Goal: Task Accomplishment & Management: Use online tool/utility

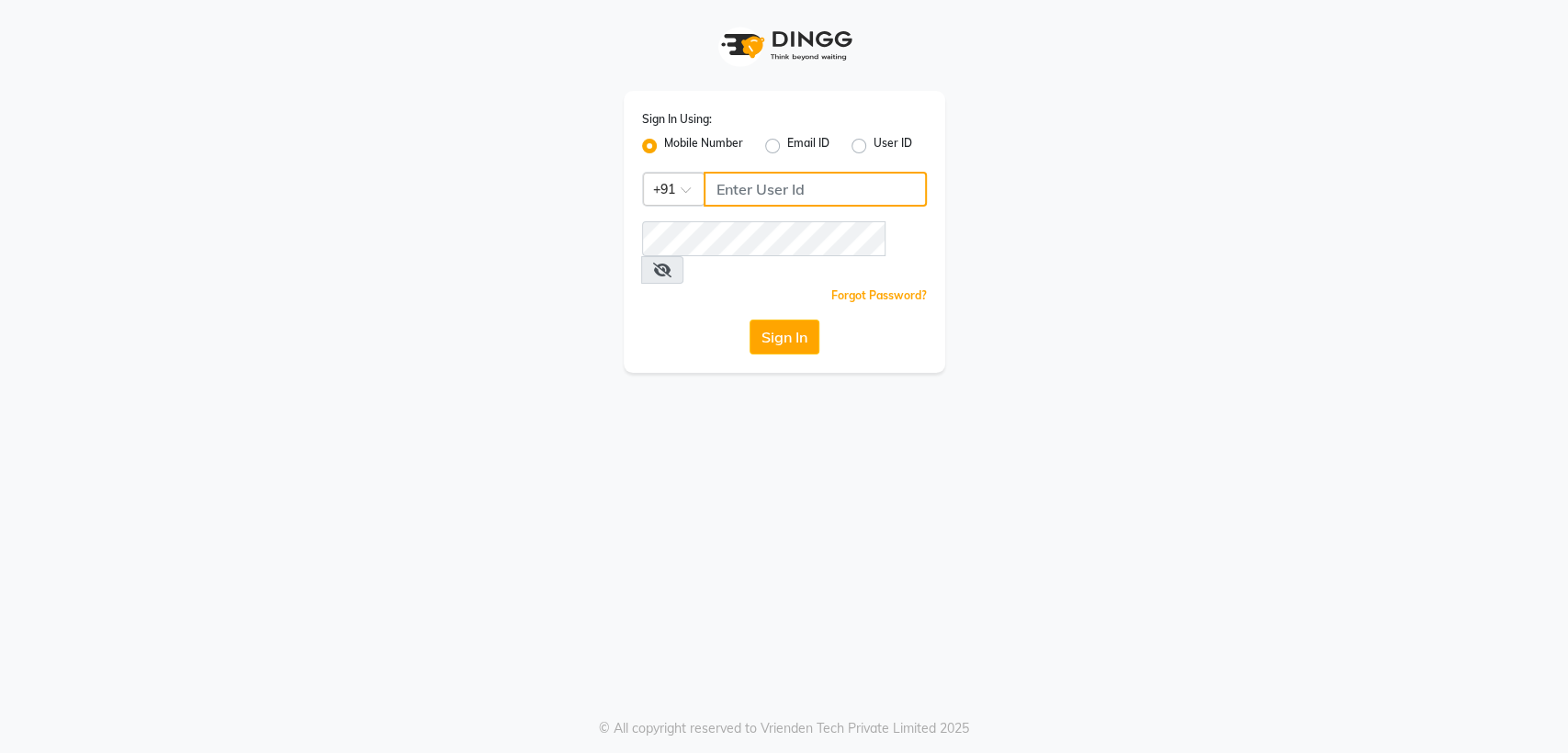
type input "8356041702"
click at [780, 320] on button "Sign In" at bounding box center [784, 337] width 70 height 35
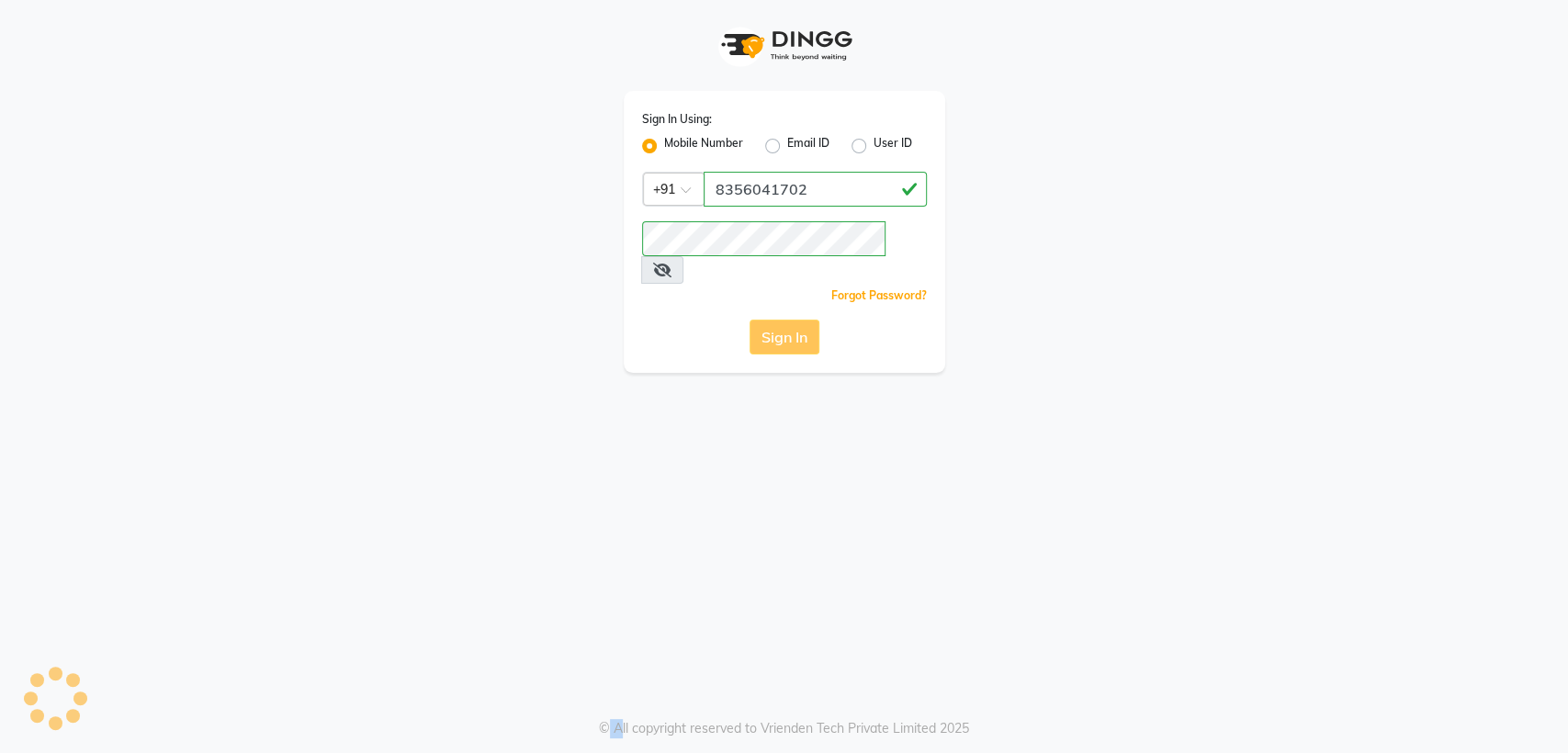
click at [780, 320] on div "Sign In" at bounding box center [784, 337] width 285 height 35
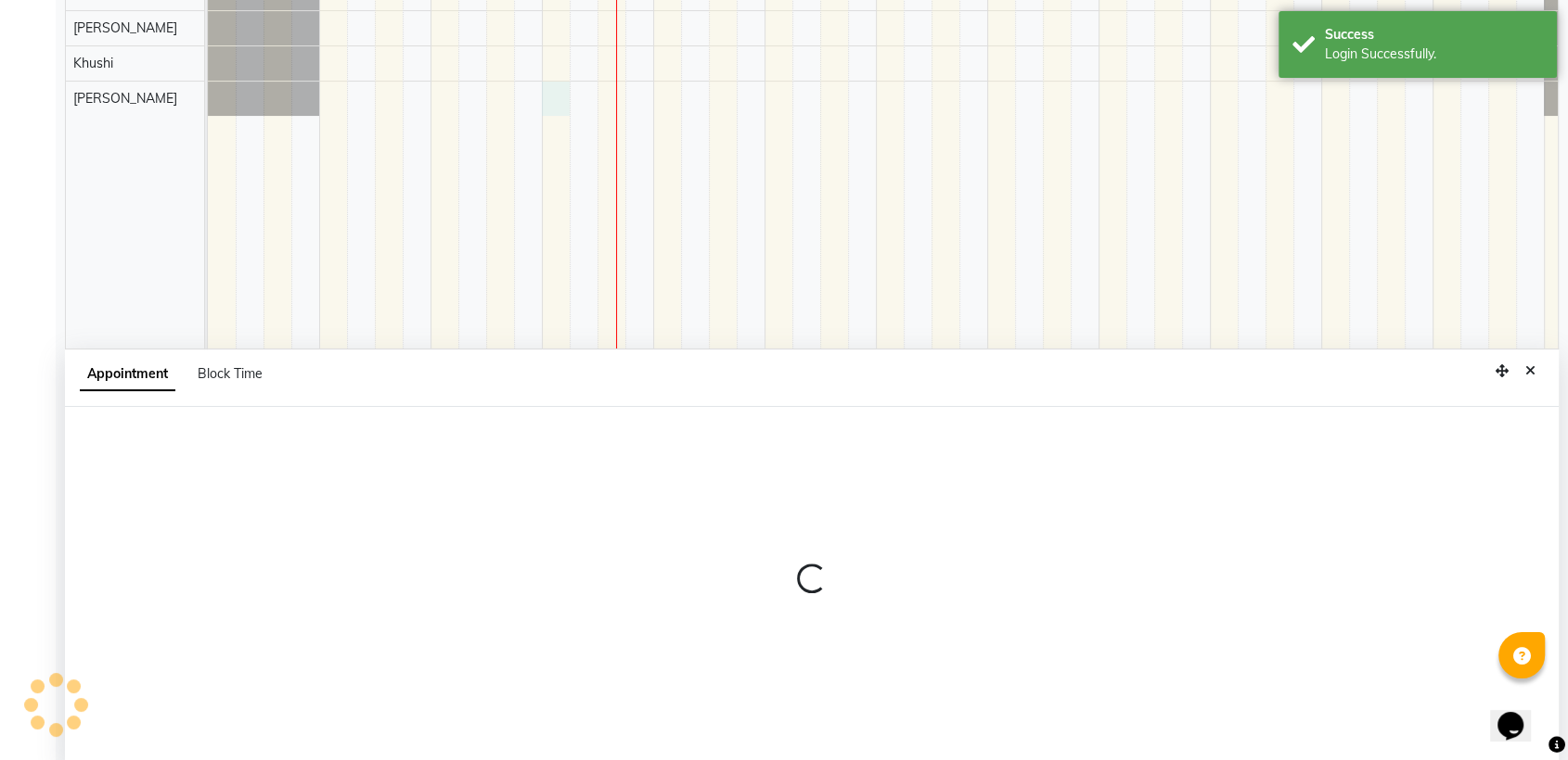
select select "51177"
select select "tentative"
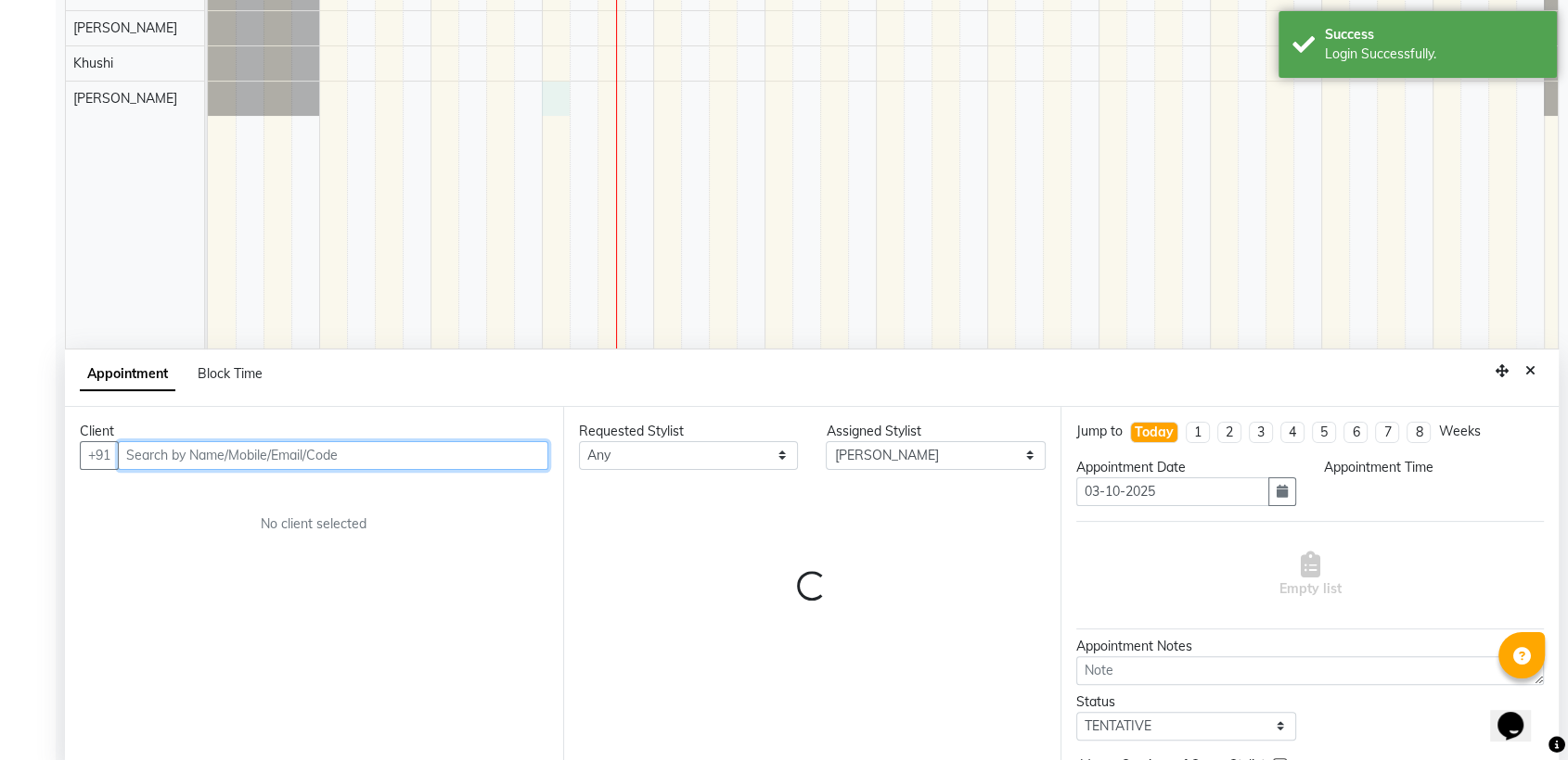
select select "660"
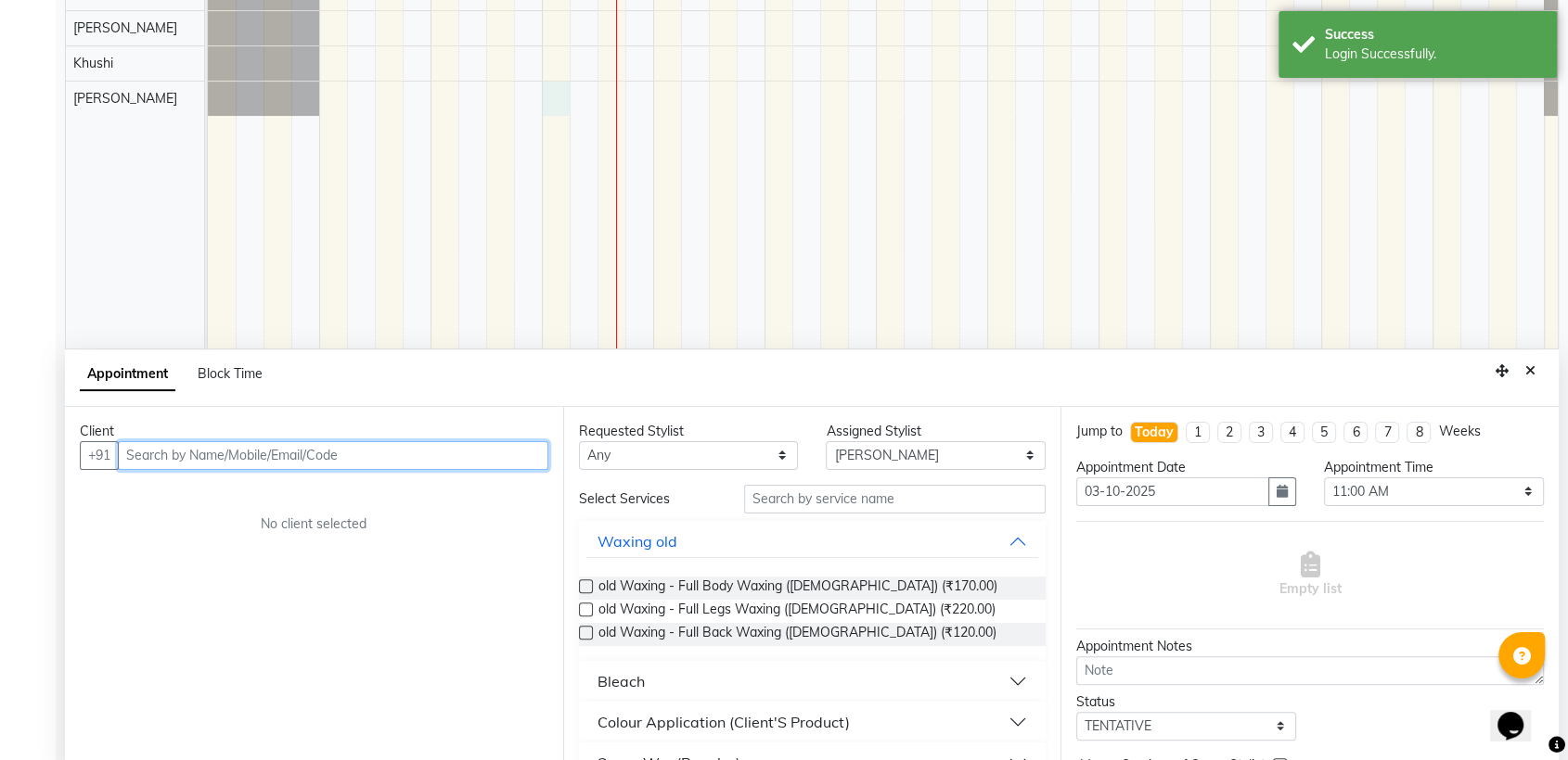
scroll to position [349, 0]
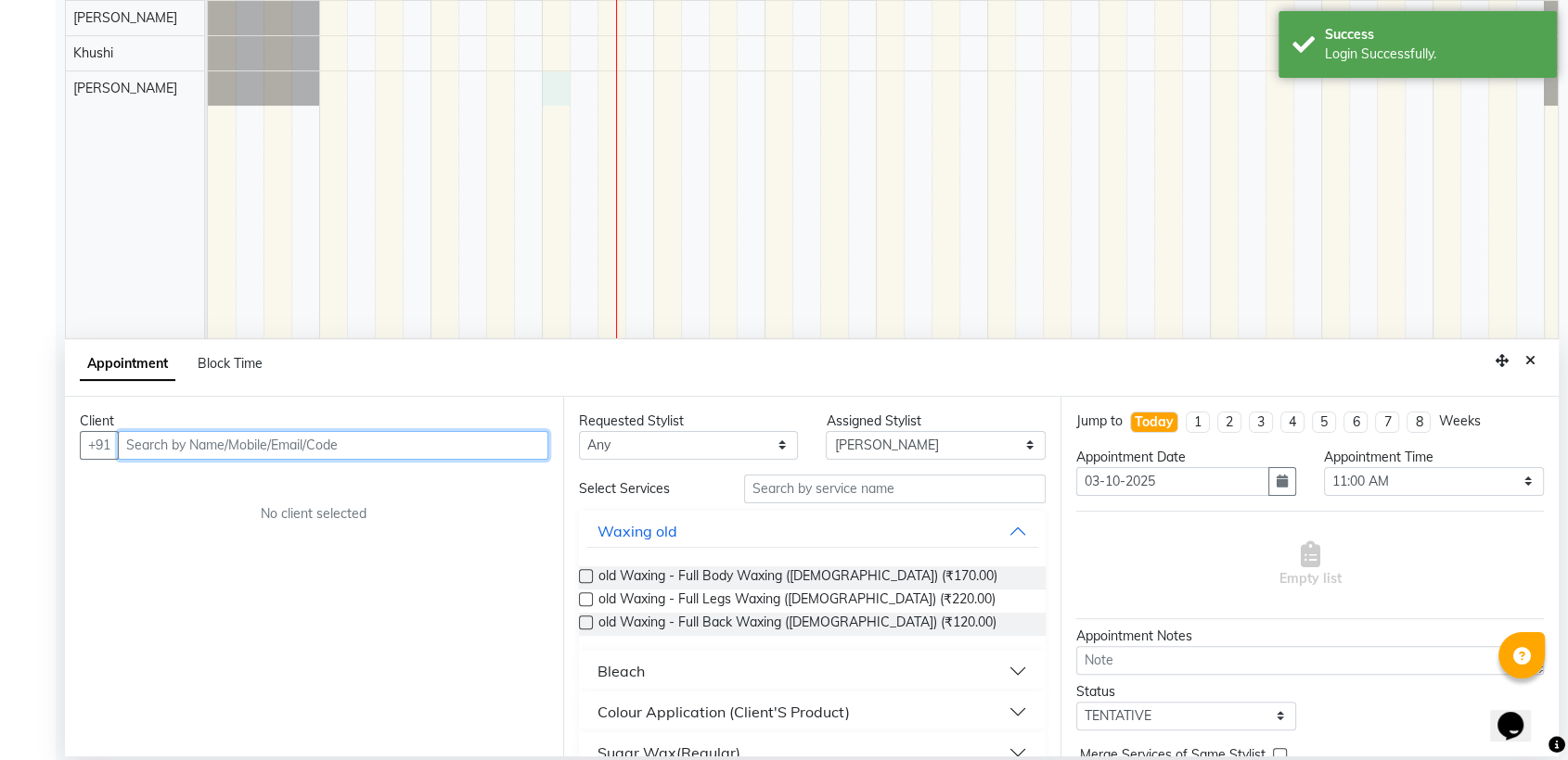
click at [249, 456] on input "text" at bounding box center [333, 446] width 431 height 28
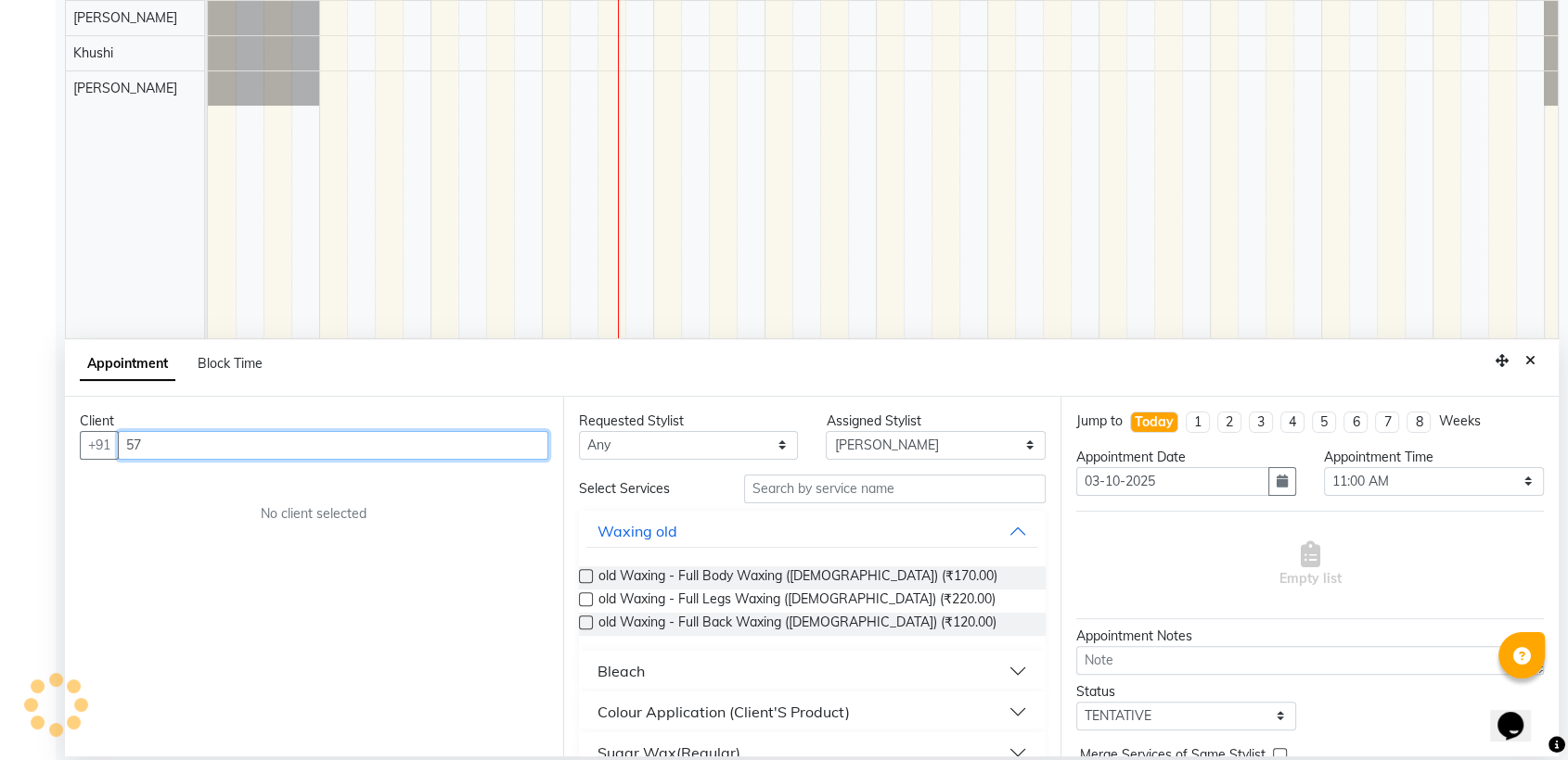
type input "5"
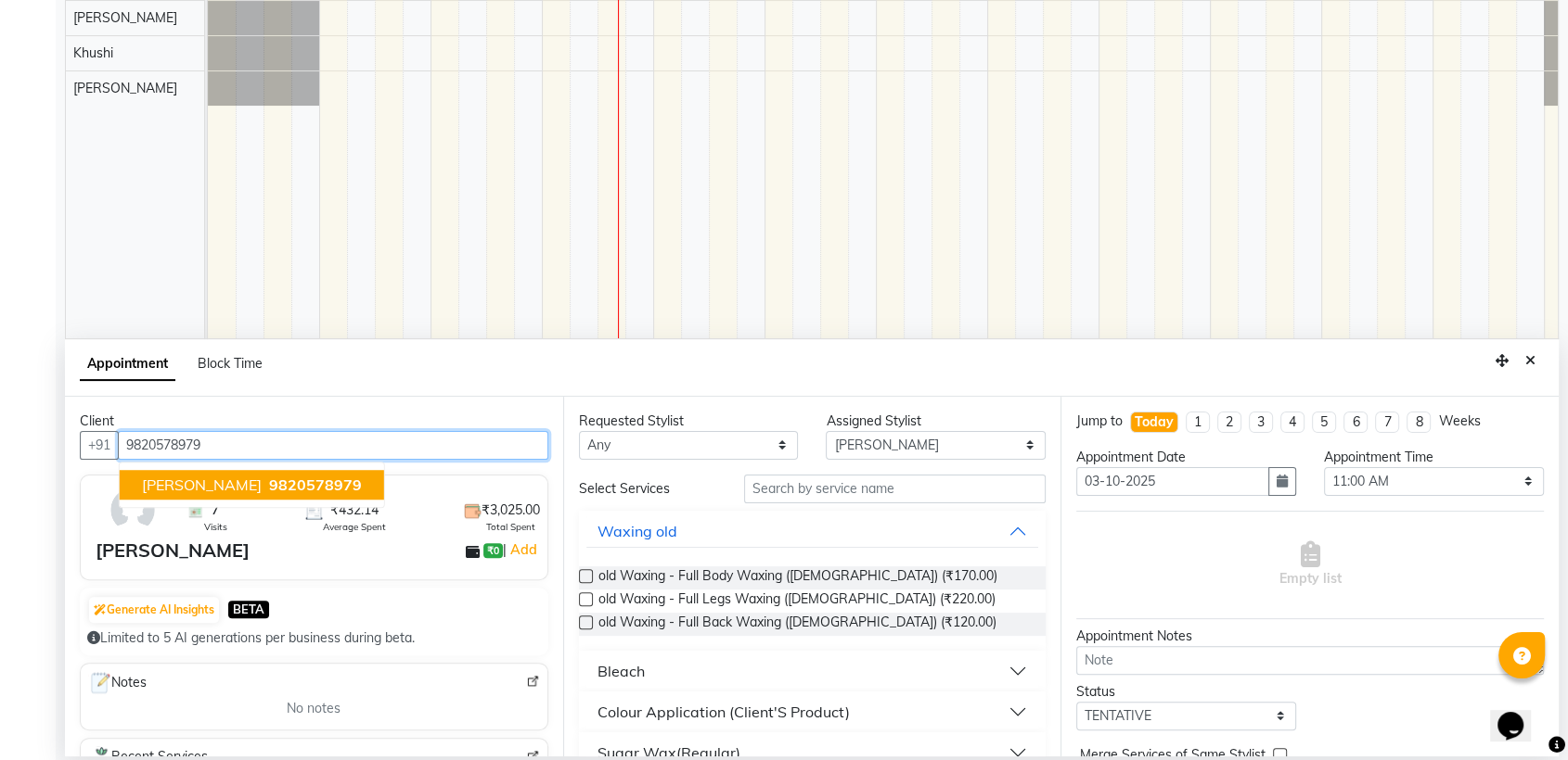
click at [285, 481] on span "9820578979" at bounding box center [315, 485] width 93 height 19
type input "9820578979"
click at [285, 481] on div "Client [PHONE_NUMBER] [PERSON_NAME] 9820578979 7 Visits ₹432.14 Average Spent ₹…" at bounding box center [315, 576] width 499 height 360
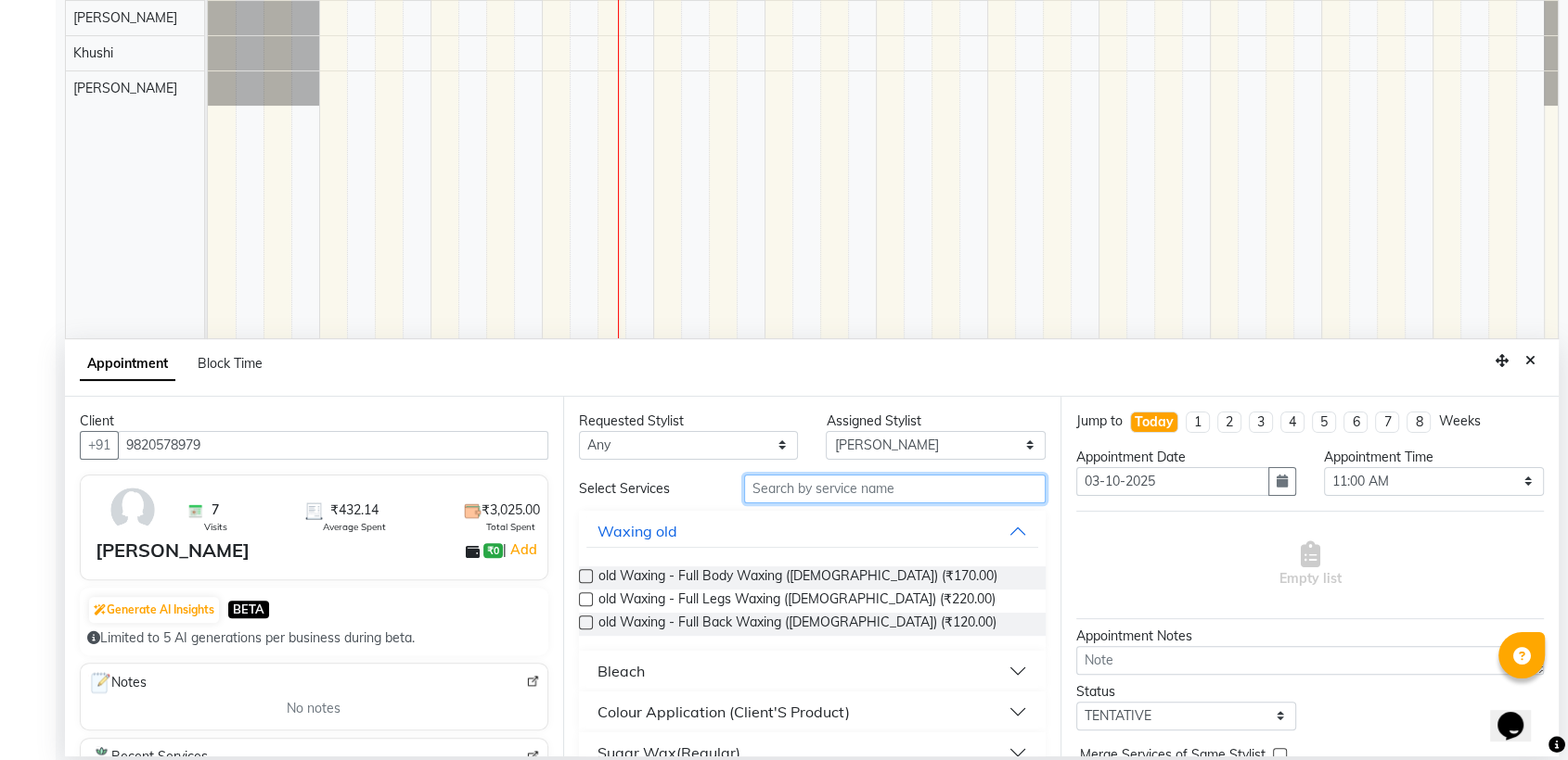
drag, startPoint x: 894, startPoint y: 481, endPoint x: 895, endPoint y: 523, distance: 42.0
click at [894, 486] on input "text" at bounding box center [895, 489] width 302 height 28
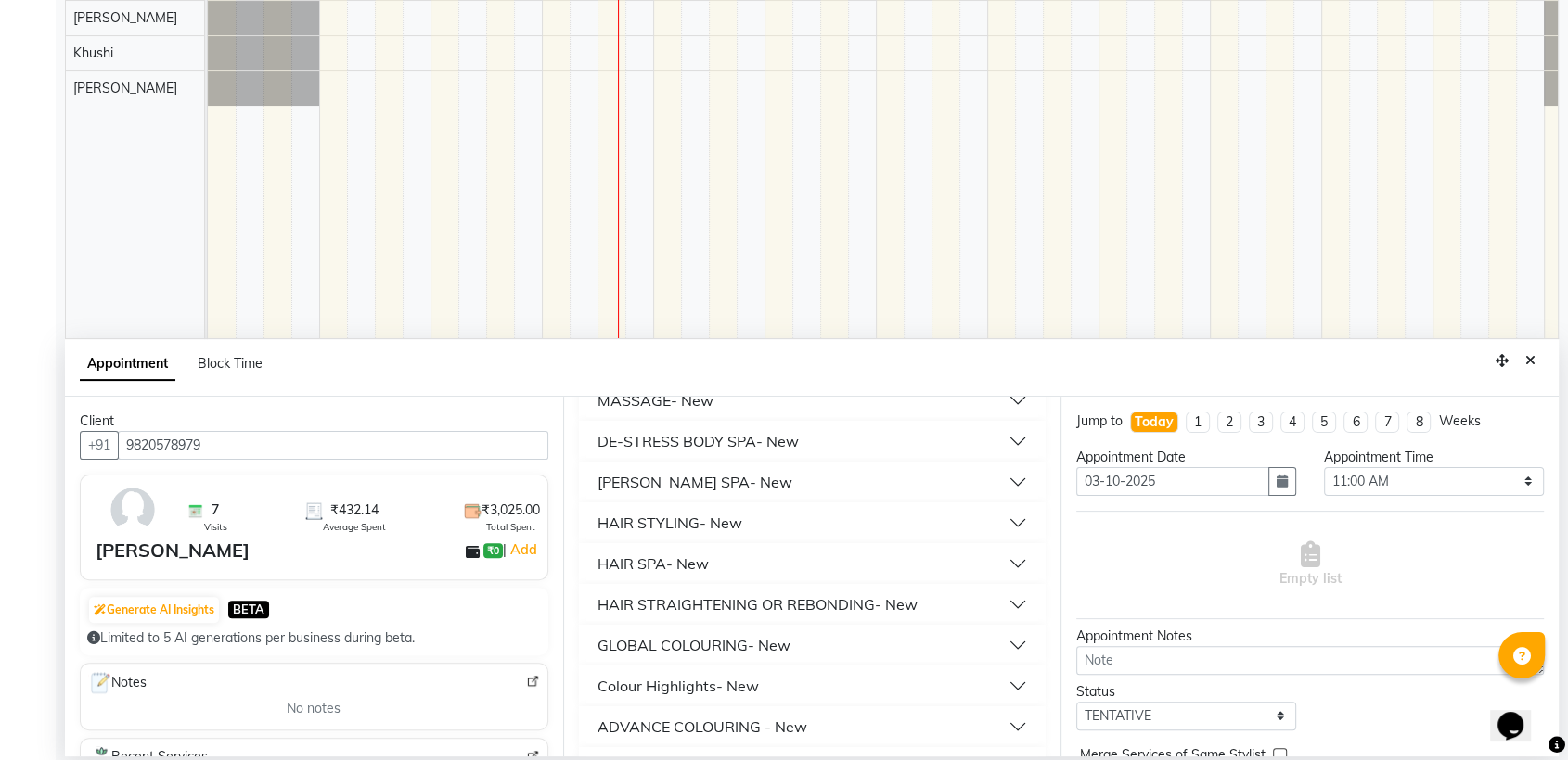
scroll to position [720, 0]
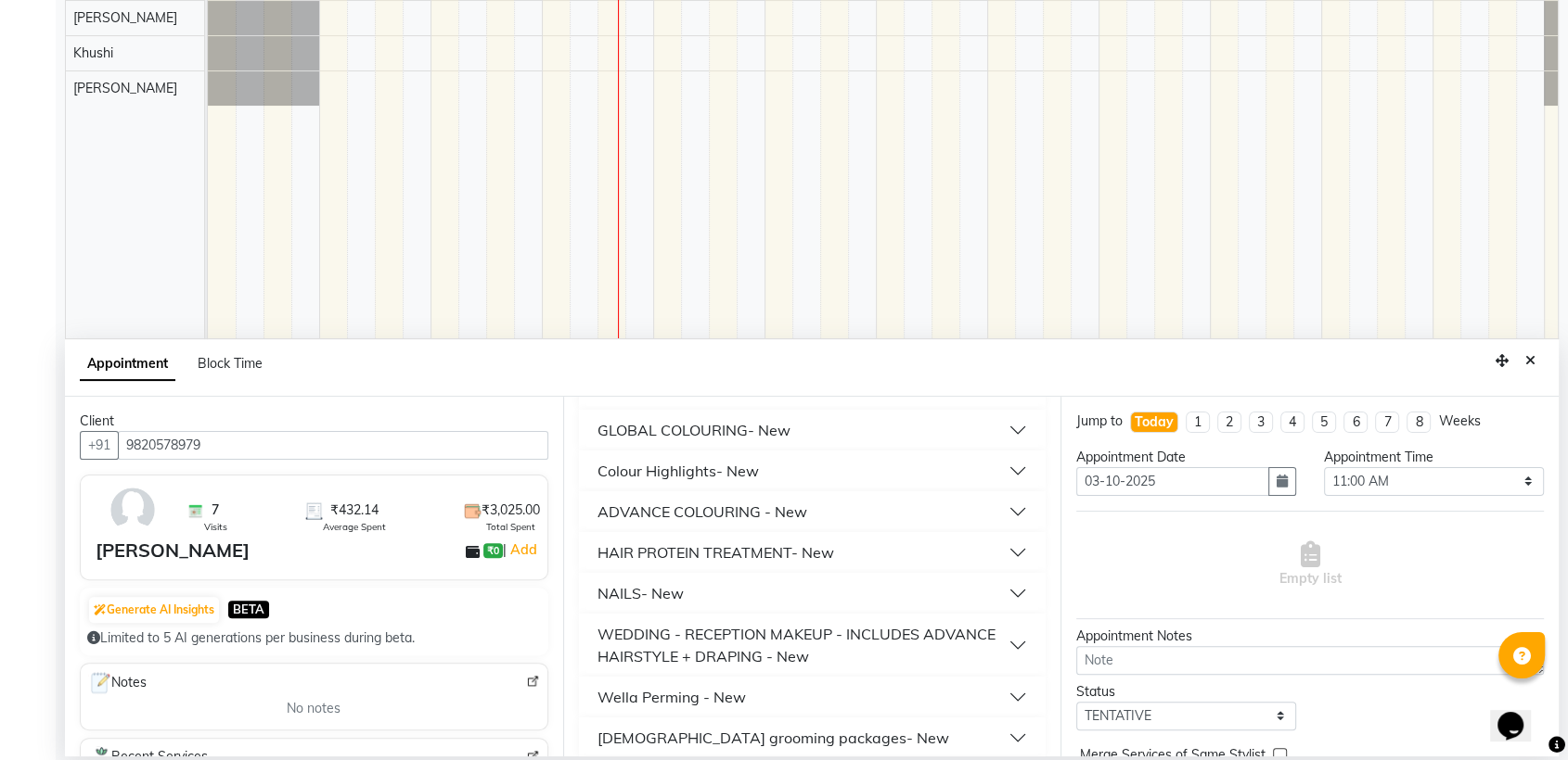
type input "400"
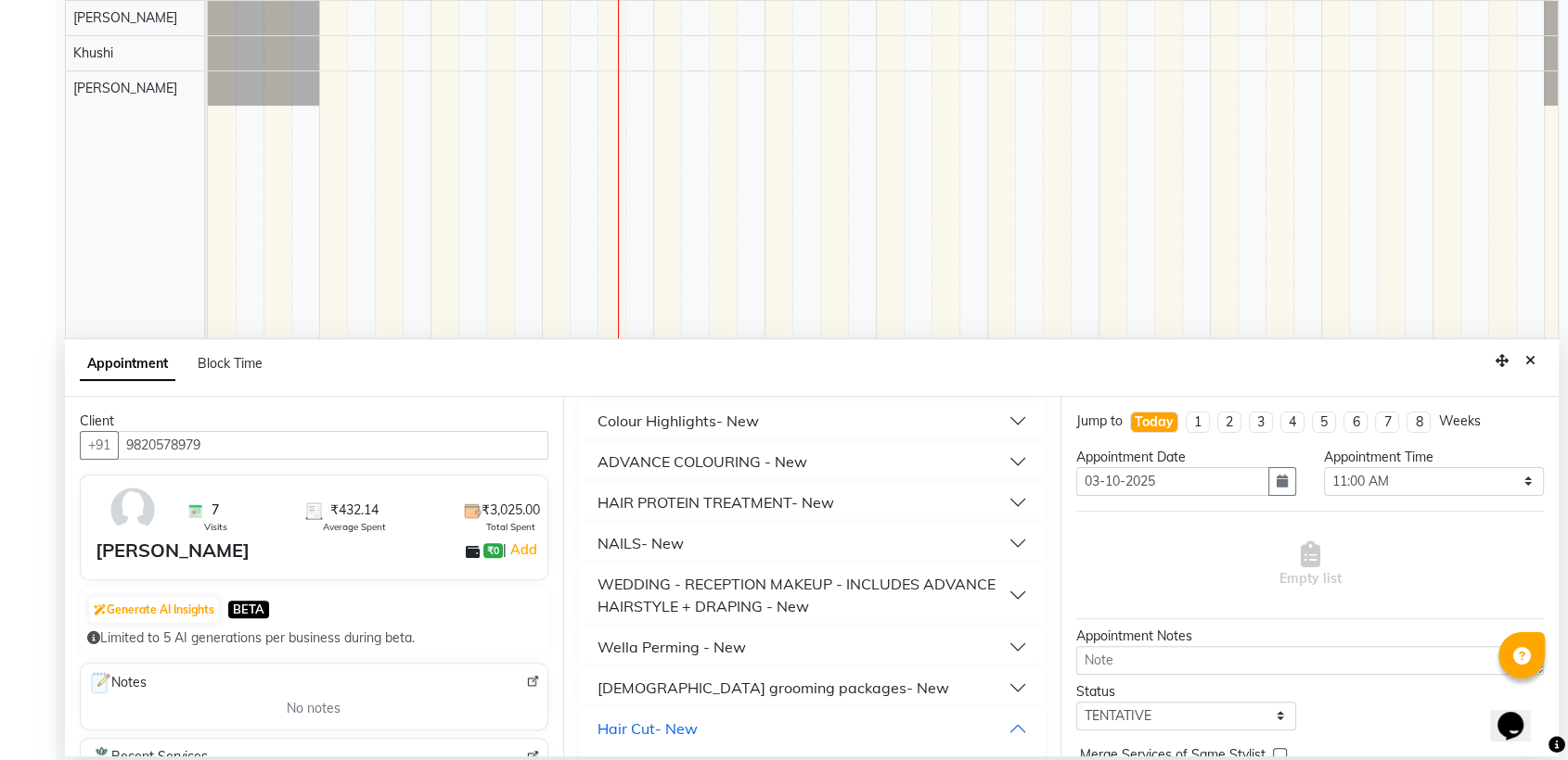
scroll to position [772, 0]
click at [656, 760] on span "Hair Cut with wella Hiar wash - [DEMOGRAPHIC_DATA] (₹400.00)" at bounding box center [797, 773] width 397 height 24
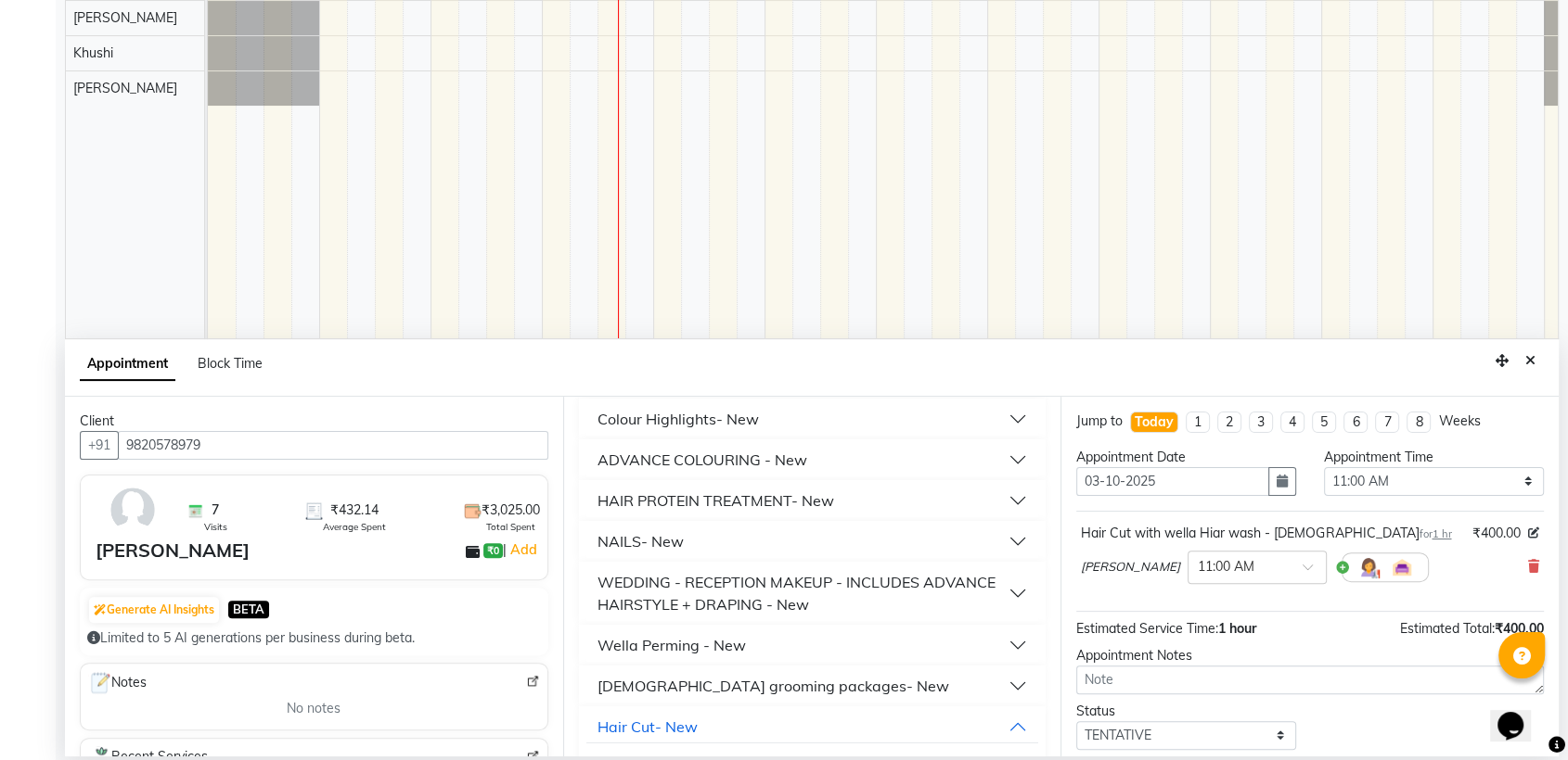
checkbox input "false"
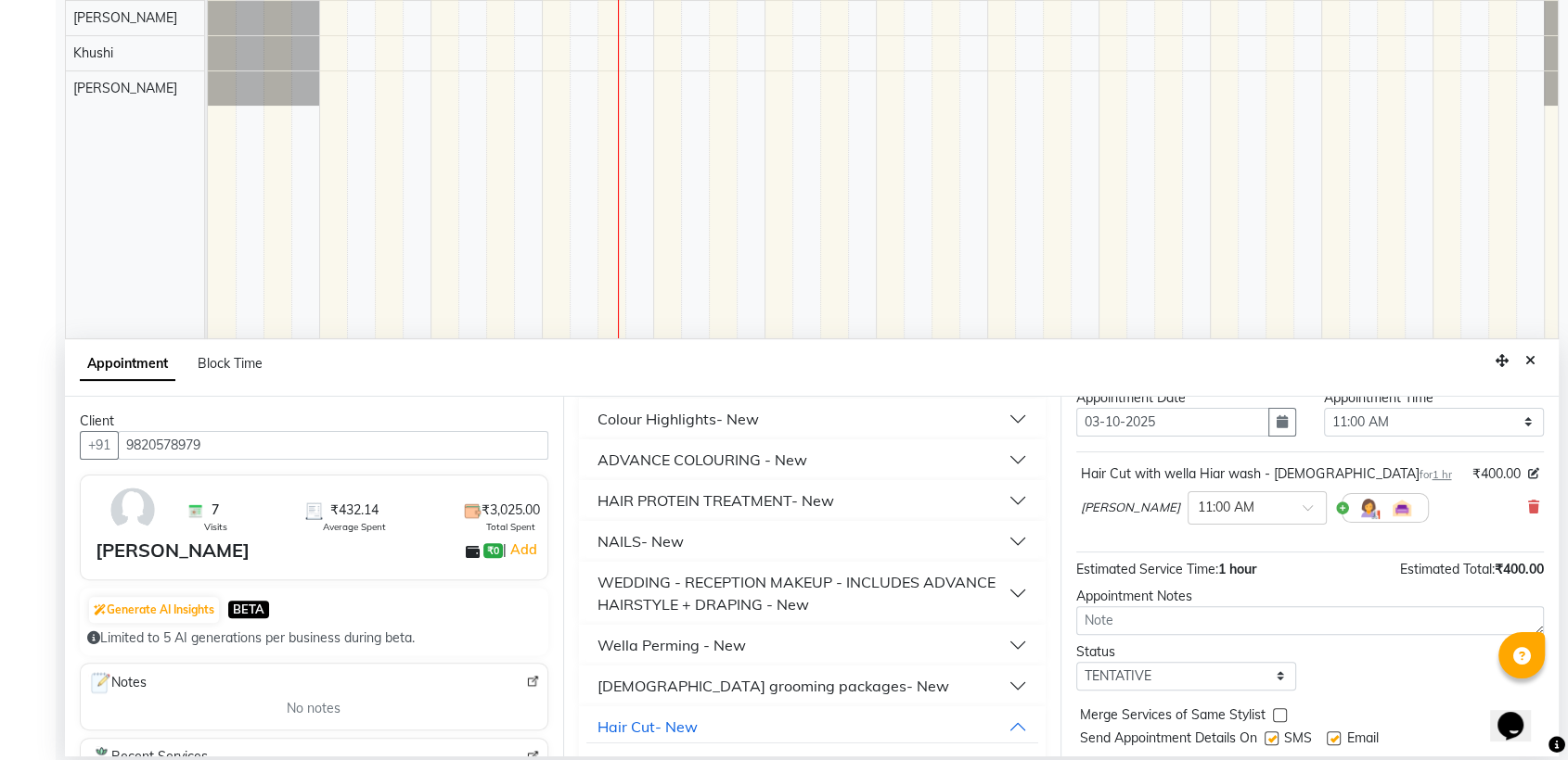
scroll to position [110, 0]
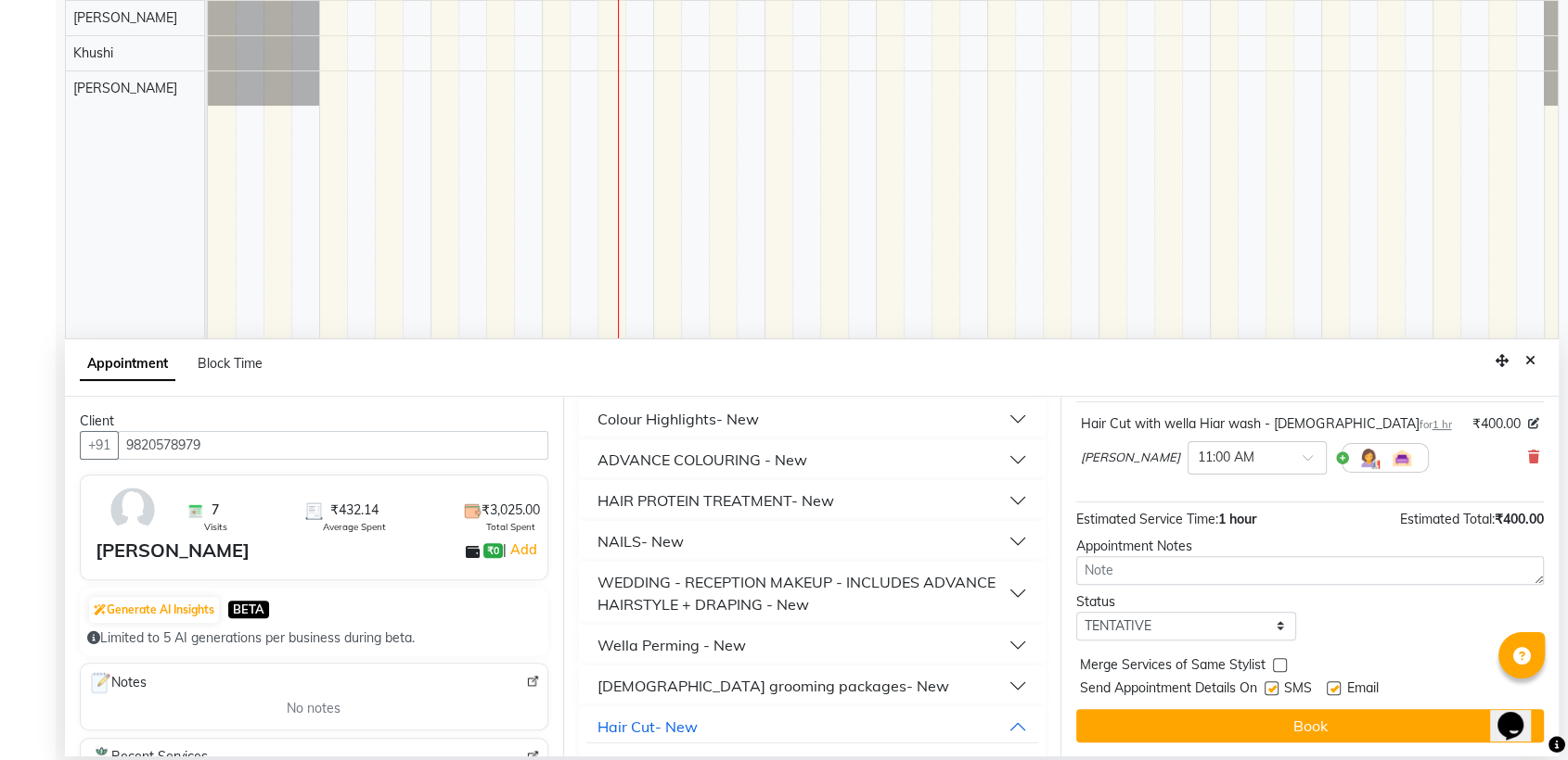
click at [1271, 683] on label at bounding box center [1271, 688] width 14 height 14
click at [1271, 684] on input "checkbox" at bounding box center [1270, 690] width 12 height 12
checkbox input "false"
click at [1337, 683] on label at bounding box center [1334, 688] width 14 height 14
click at [1337, 684] on input "checkbox" at bounding box center [1333, 690] width 12 height 12
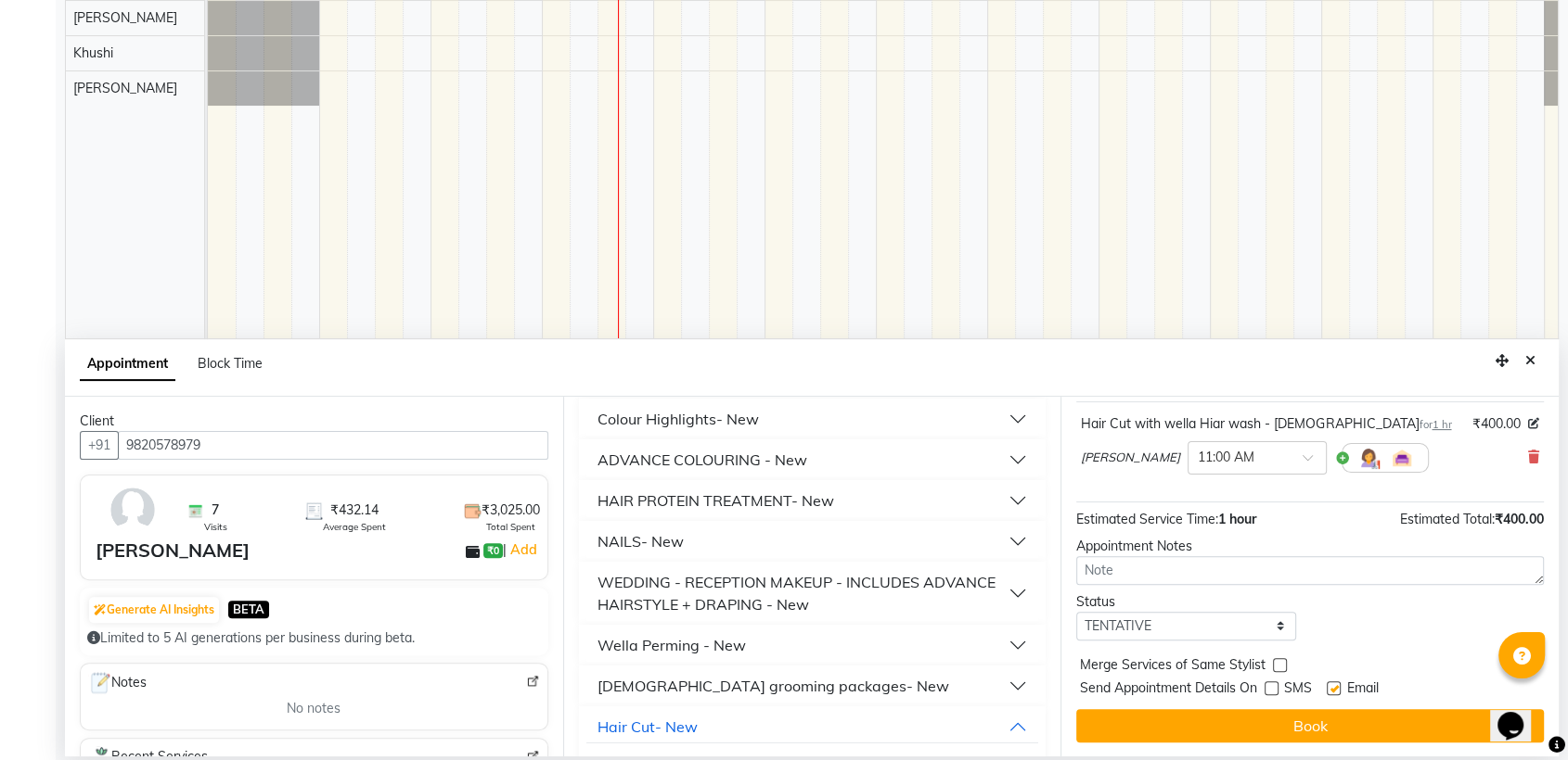
checkbox input "false"
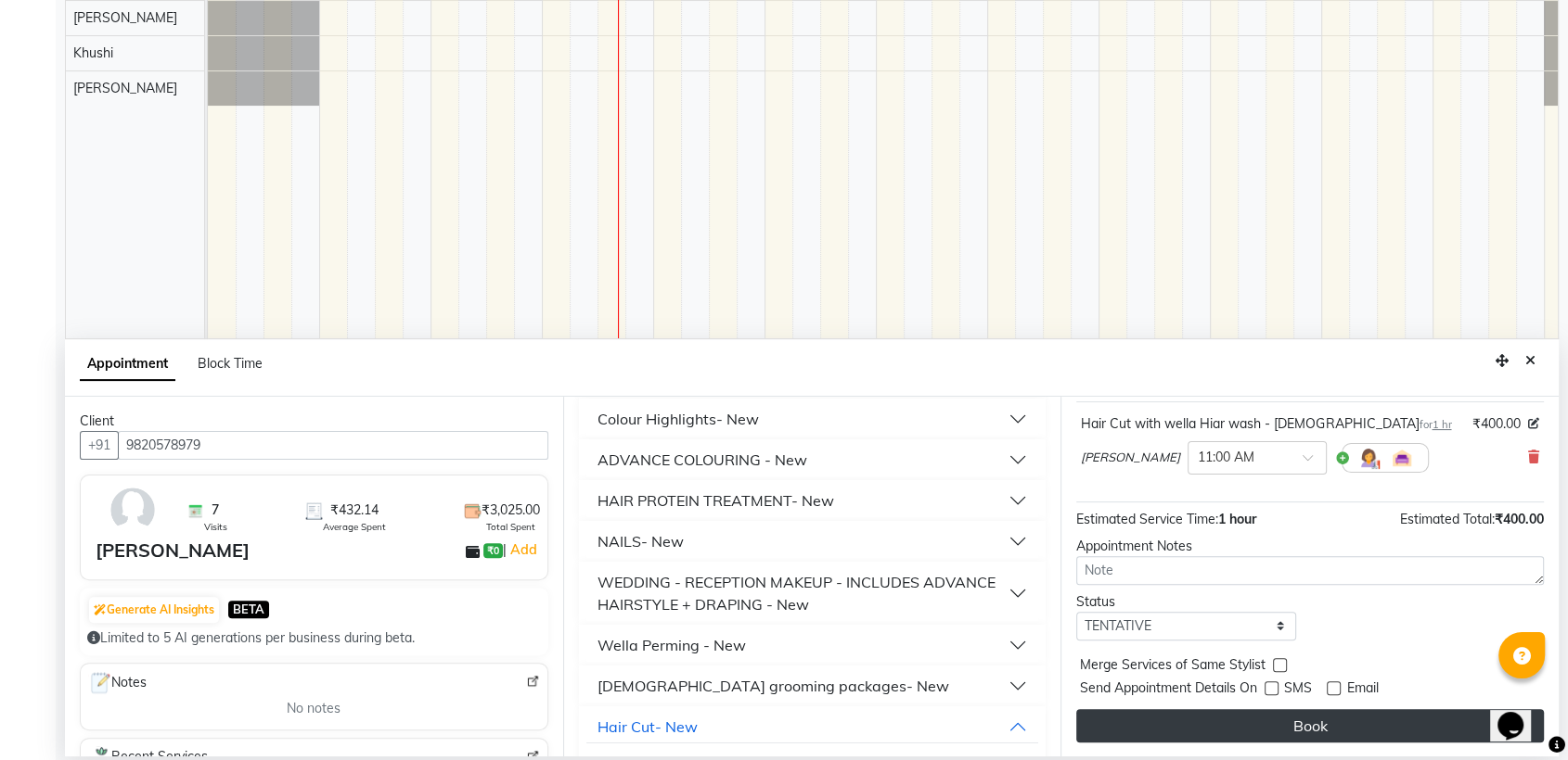
click at [1316, 721] on button "Book" at bounding box center [1309, 725] width 468 height 33
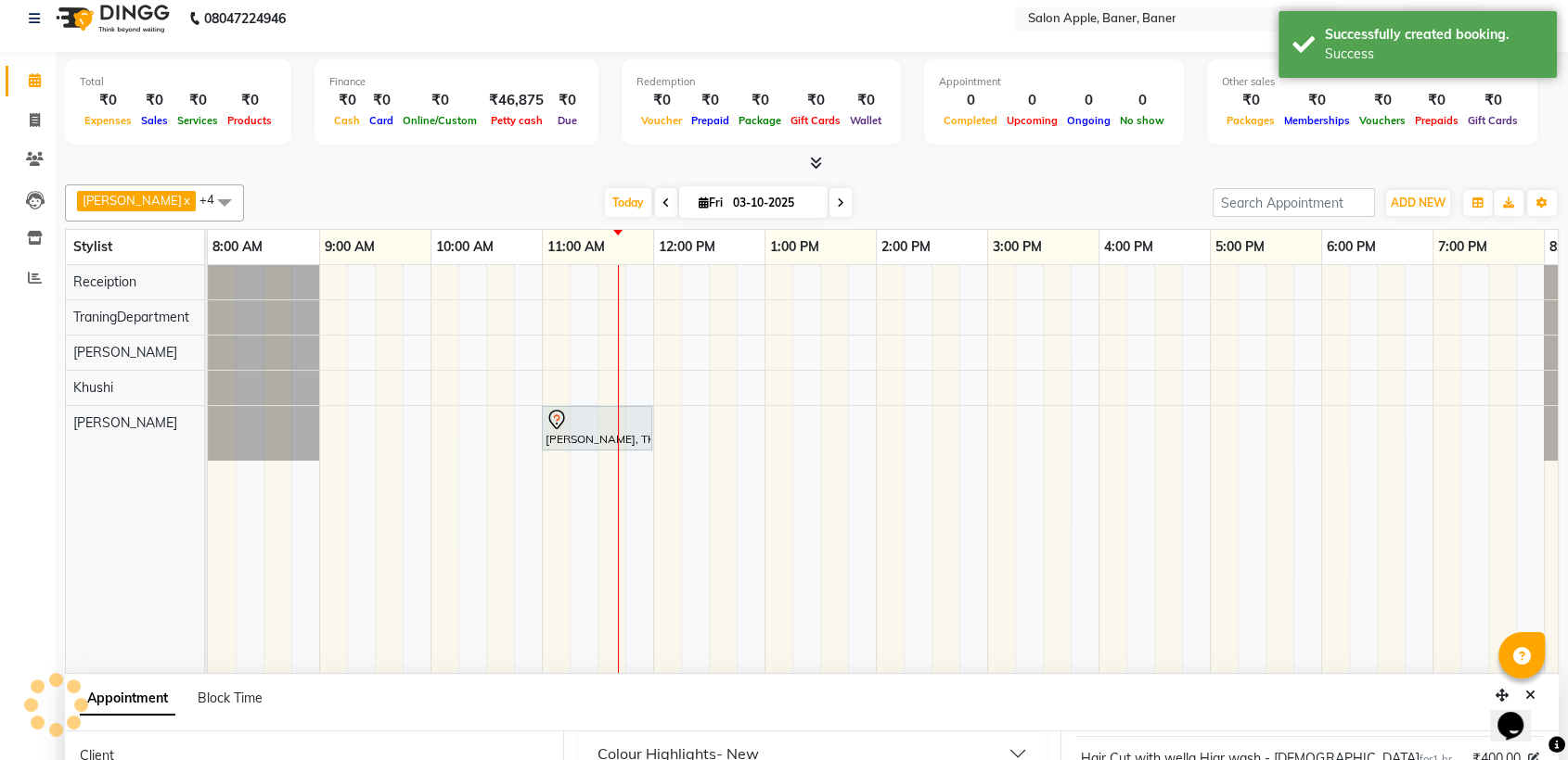
scroll to position [0, 0]
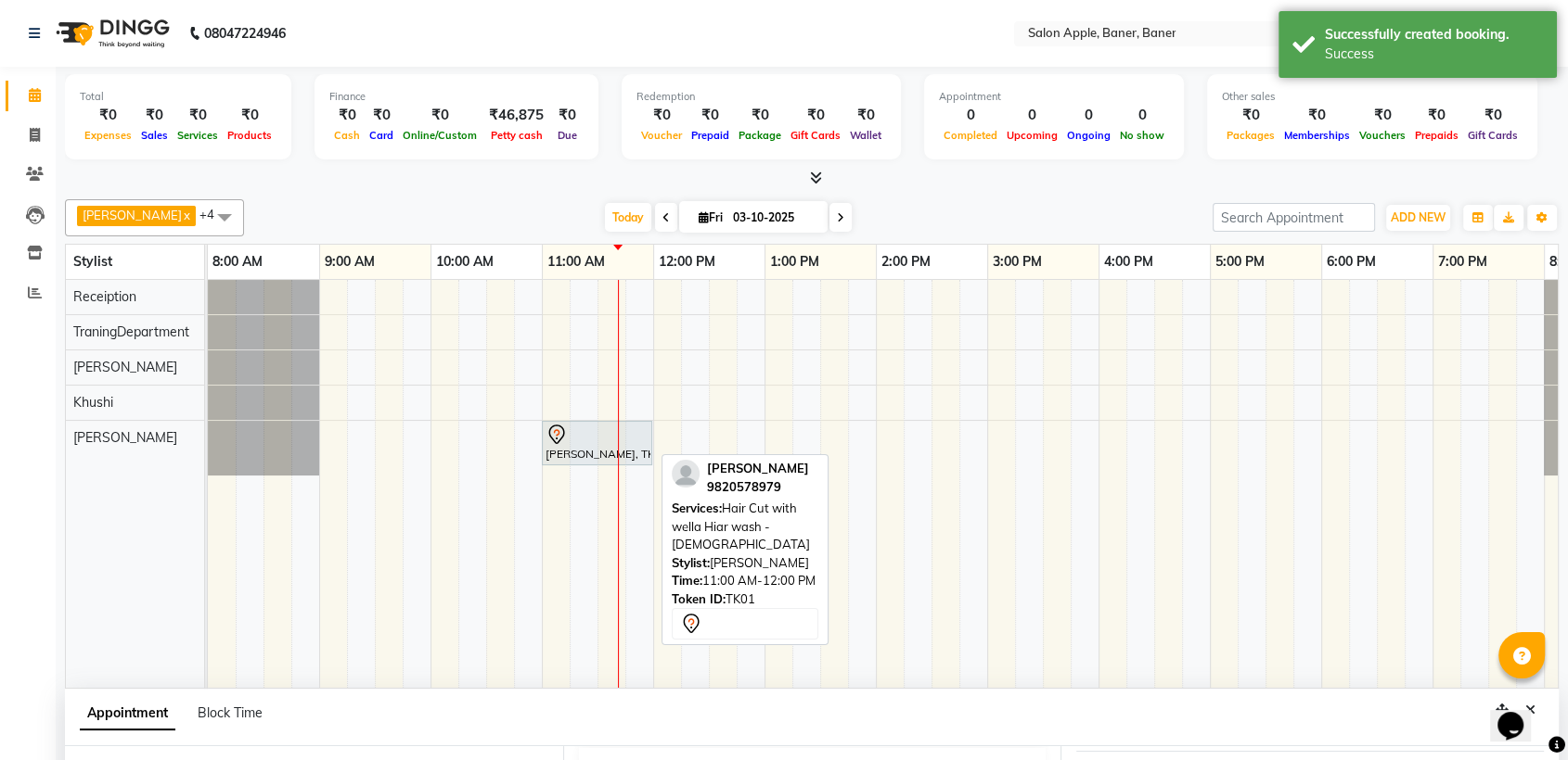
click at [616, 436] on div at bounding box center [597, 435] width 103 height 23
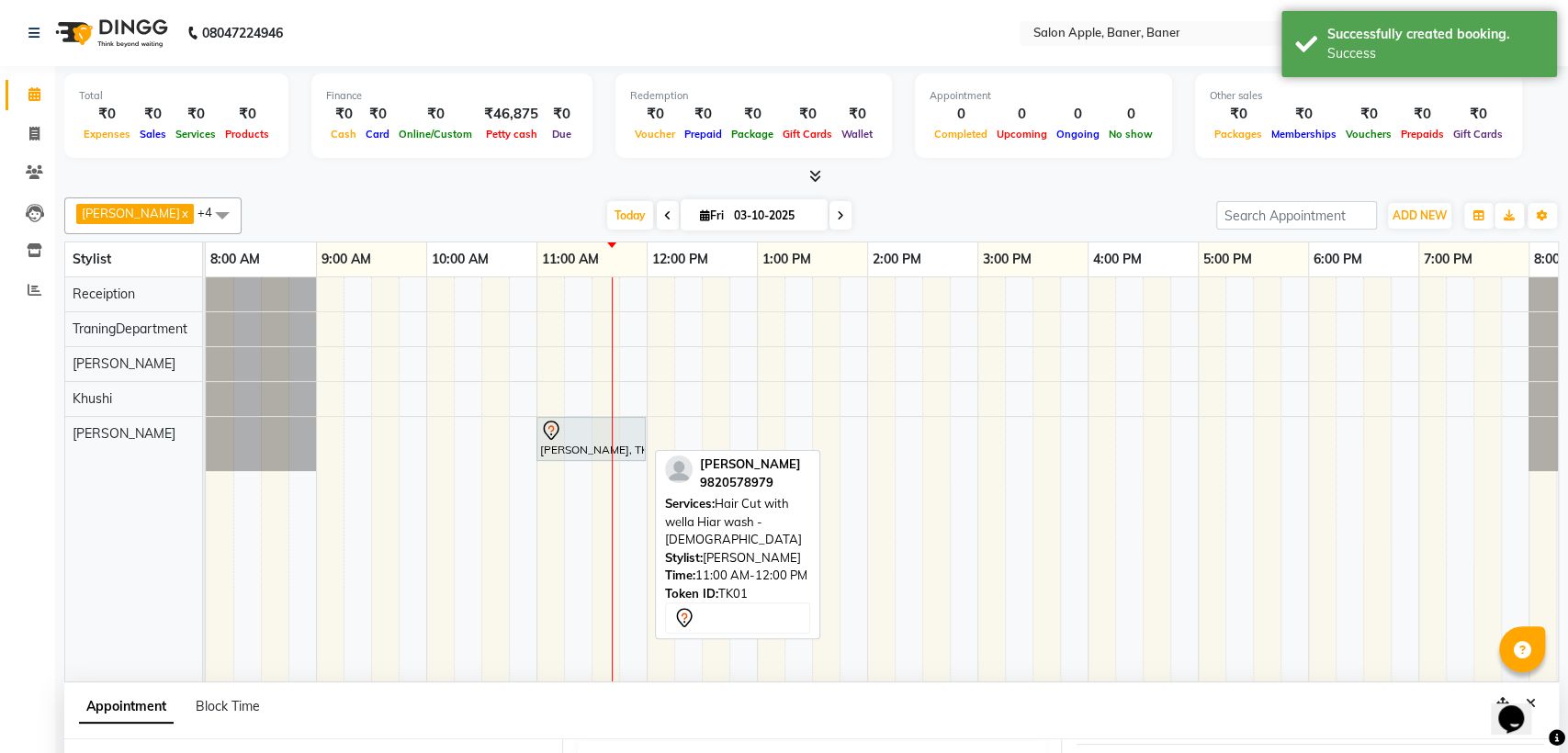
select select "7"
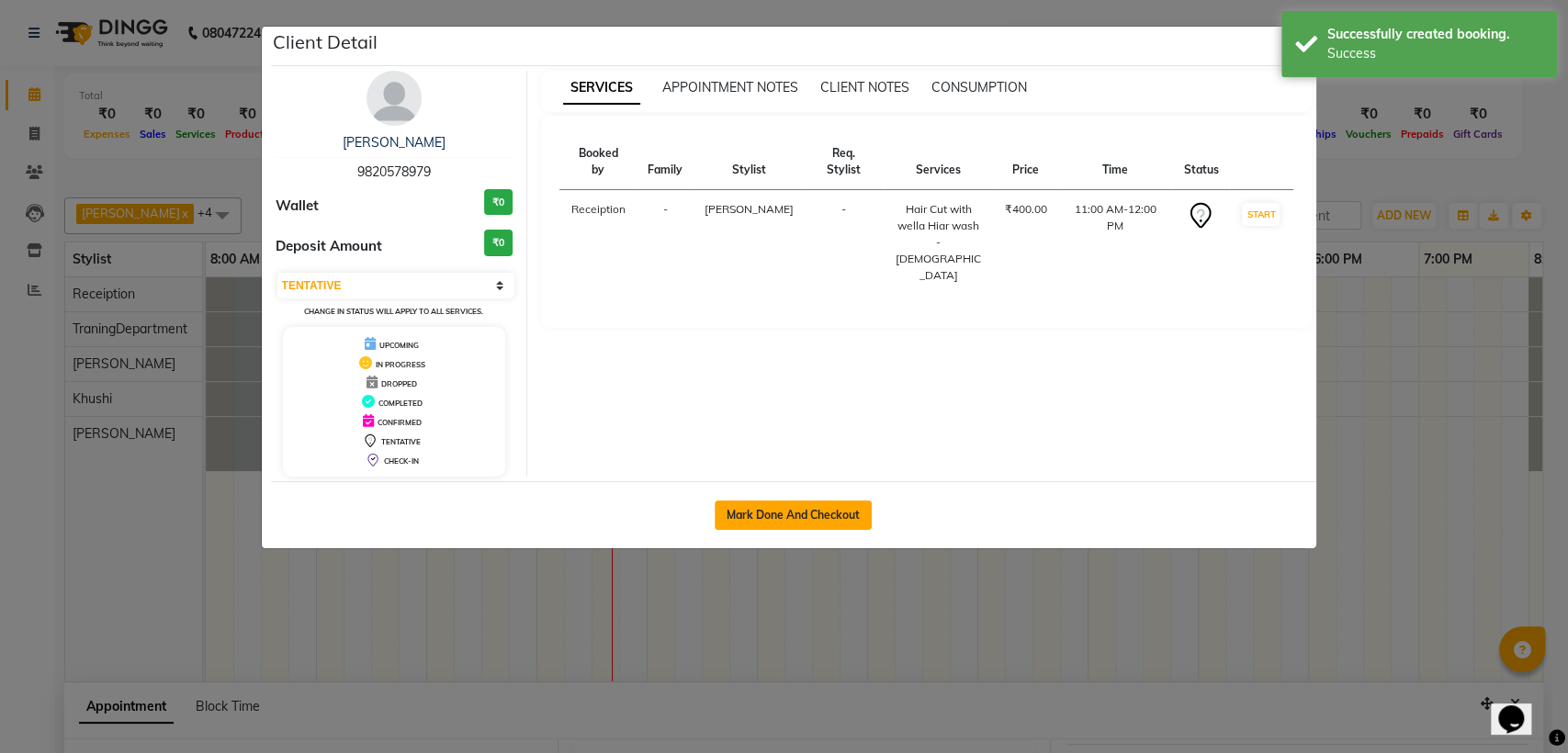
click at [807, 511] on button "Mark Done And Checkout" at bounding box center [793, 514] width 157 height 29
select select "service"
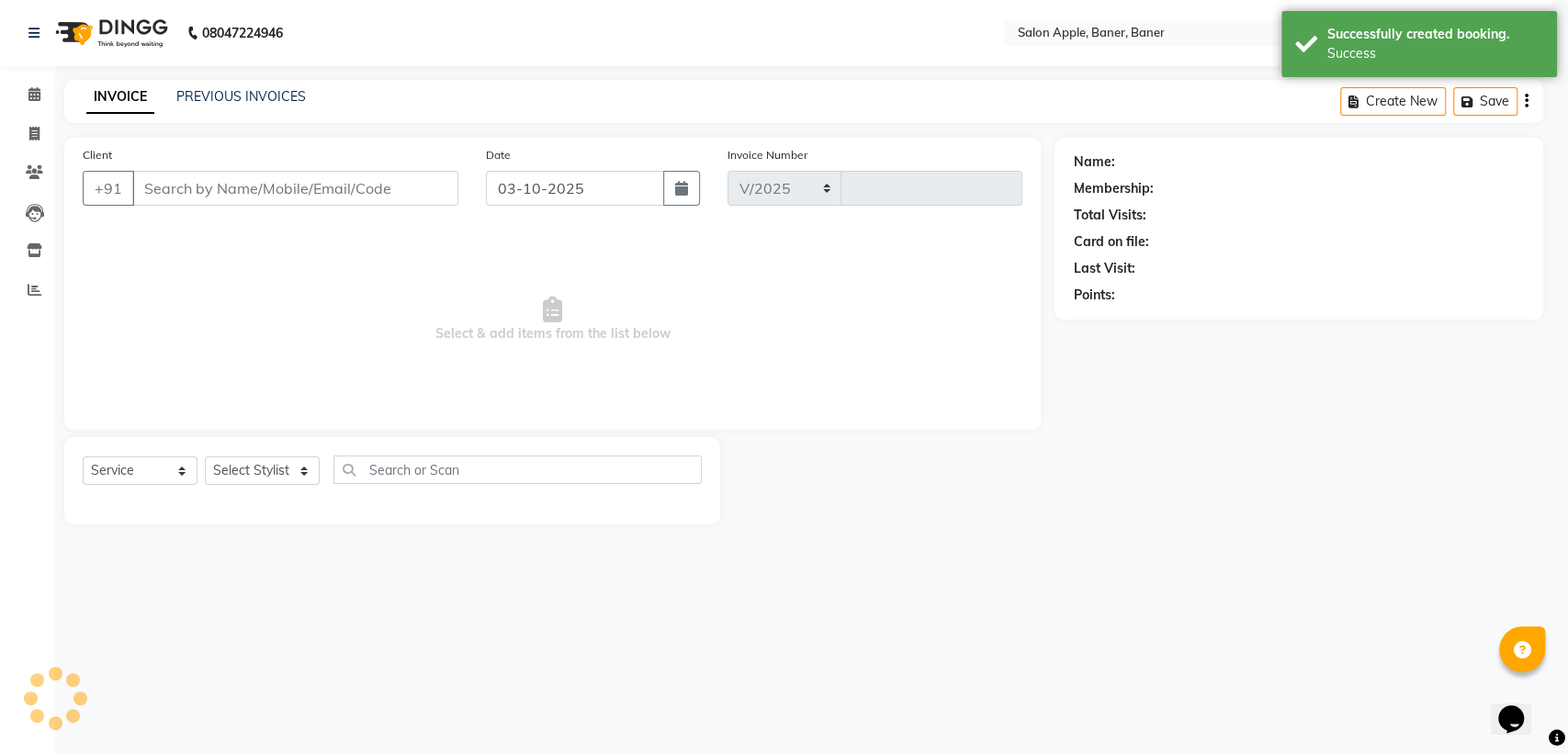
select select "771"
type input "0609"
type input "9820578979"
select select "51177"
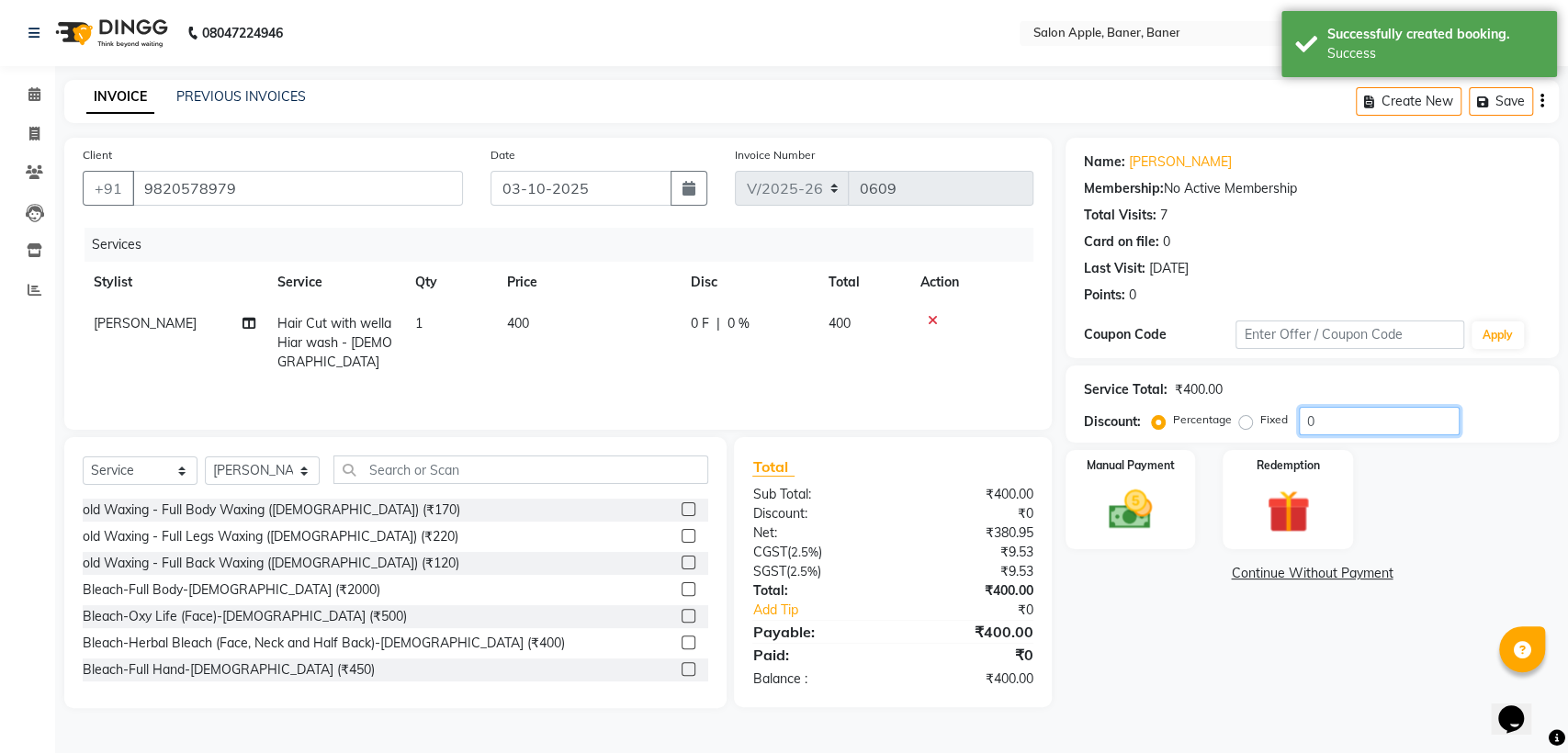
click at [1367, 427] on input "0" at bounding box center [1379, 421] width 161 height 28
click at [1123, 487] on div "Manual Payment" at bounding box center [1130, 500] width 136 height 104
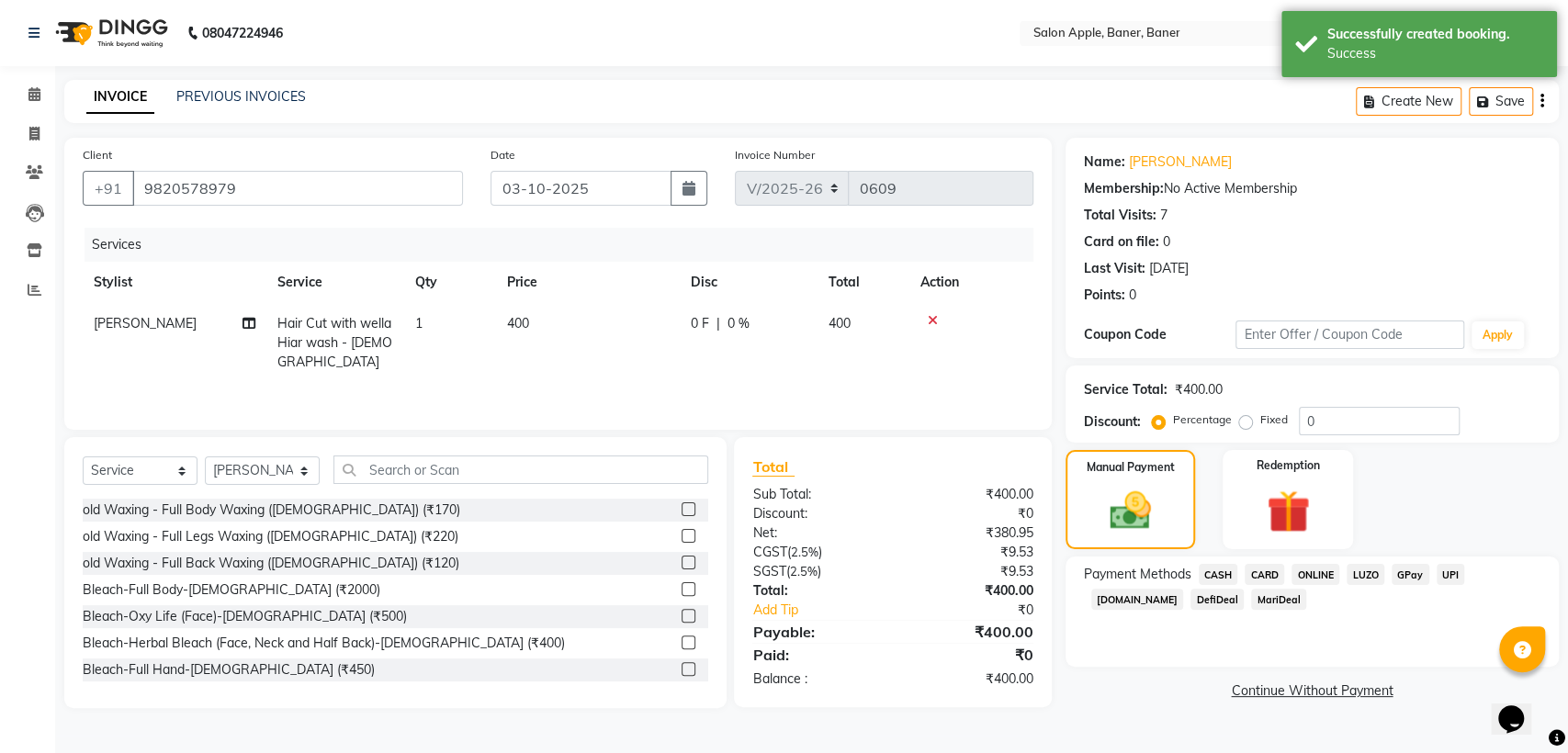
click at [1304, 579] on span "ONLINE" at bounding box center [1315, 574] width 48 height 22
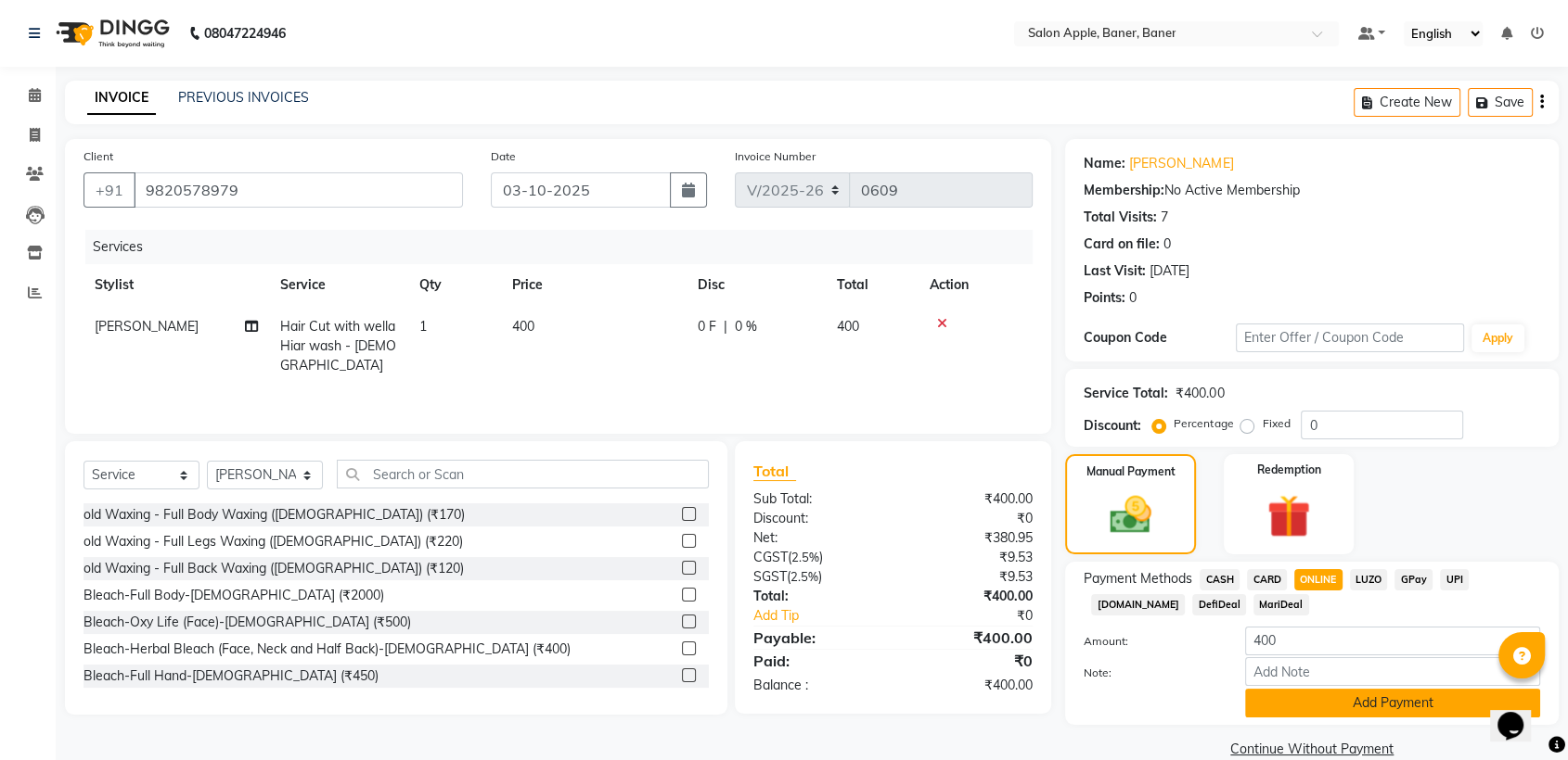
click at [1337, 708] on button "Add Payment" at bounding box center [1392, 703] width 295 height 28
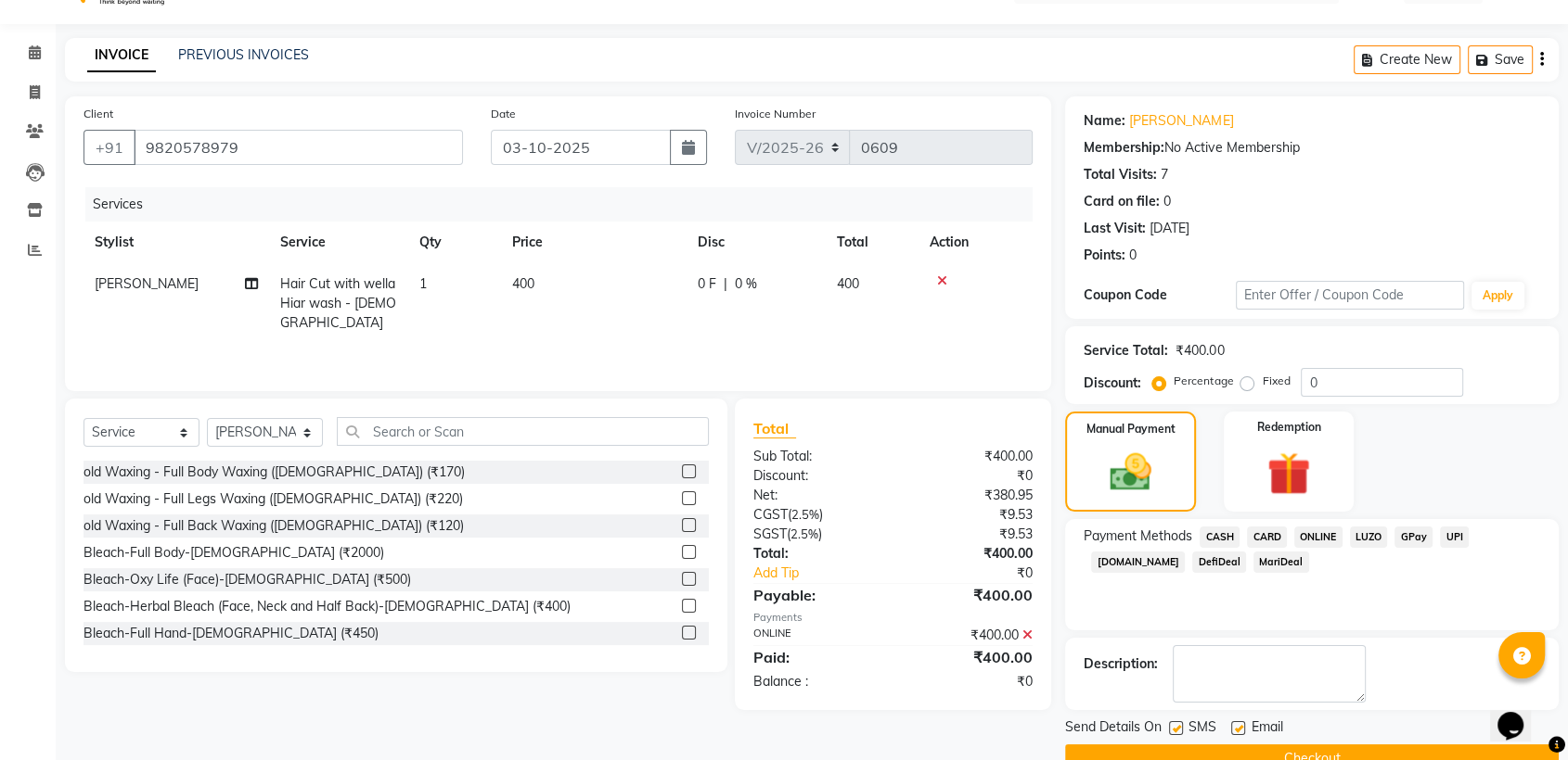
scroll to position [82, 0]
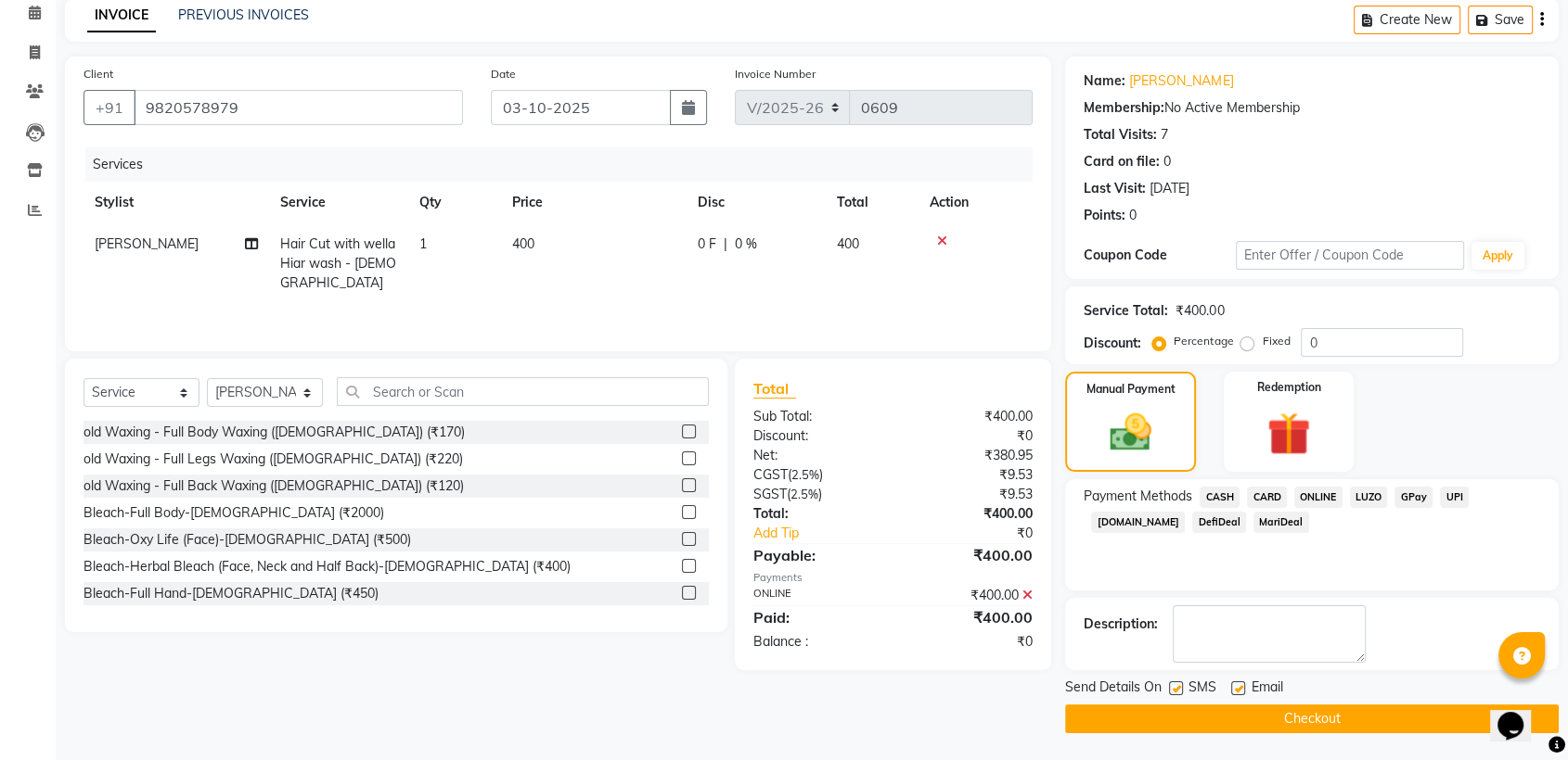
click at [1236, 690] on label at bounding box center [1238, 688] width 14 height 14
click at [1236, 690] on input "checkbox" at bounding box center [1237, 689] width 12 height 12
checkbox input "false"
click at [1175, 685] on label at bounding box center [1176, 688] width 14 height 14
click at [1175, 685] on input "checkbox" at bounding box center [1175, 689] width 12 height 12
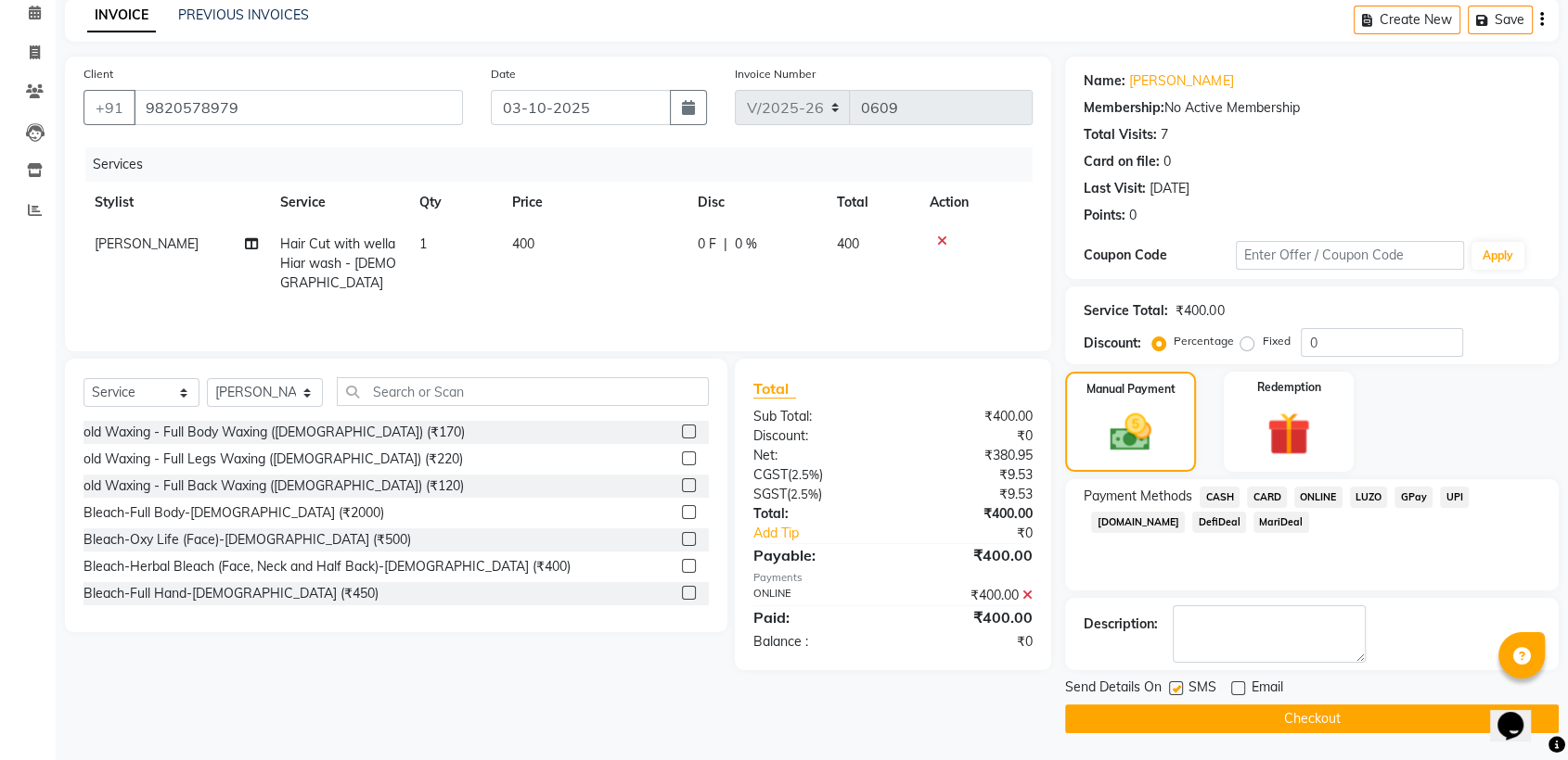
checkbox input "false"
click at [1185, 713] on button "Checkout" at bounding box center [1312, 719] width 494 height 28
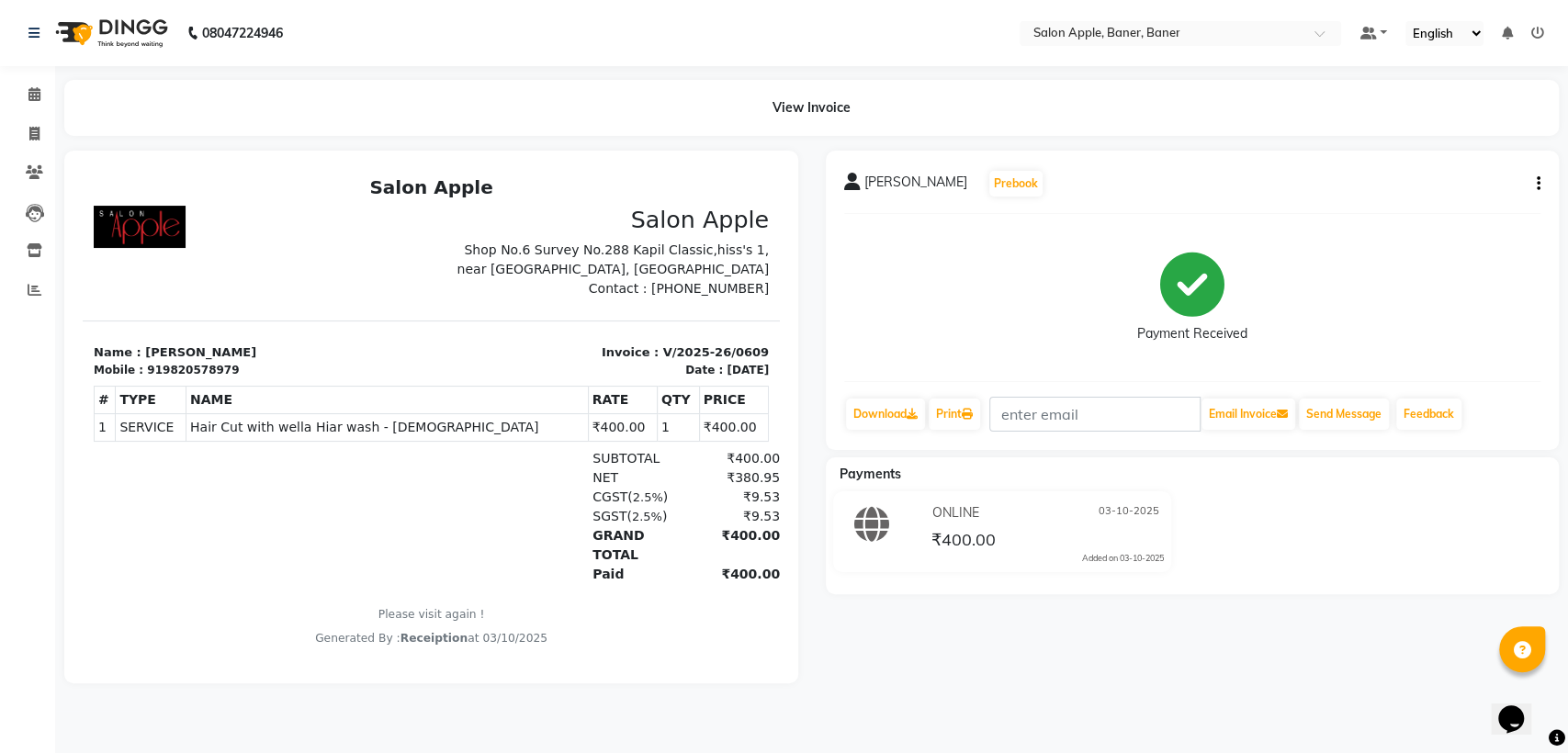
select select "service"
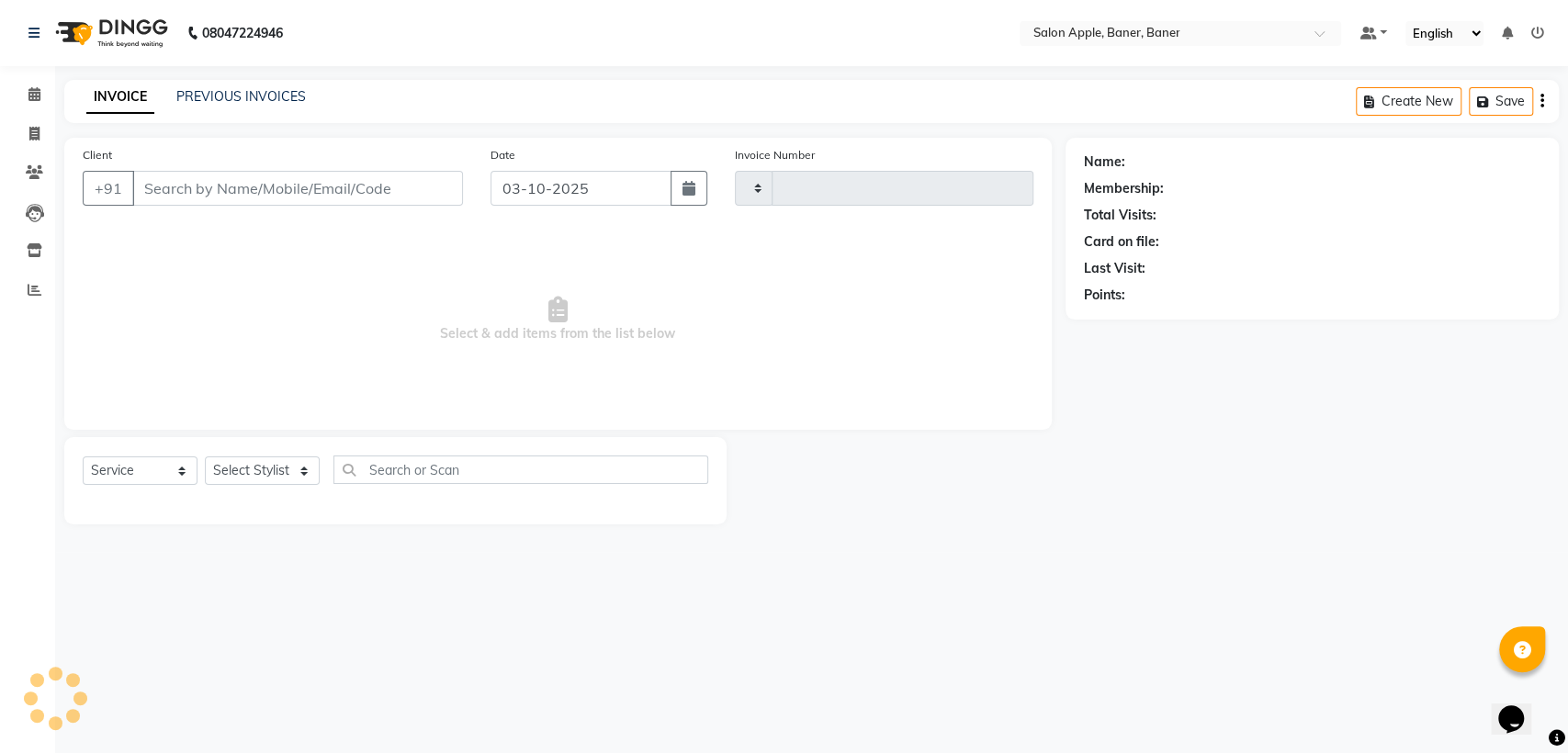
type input "0610"
select select "771"
type input "9820578979"
select select "51177"
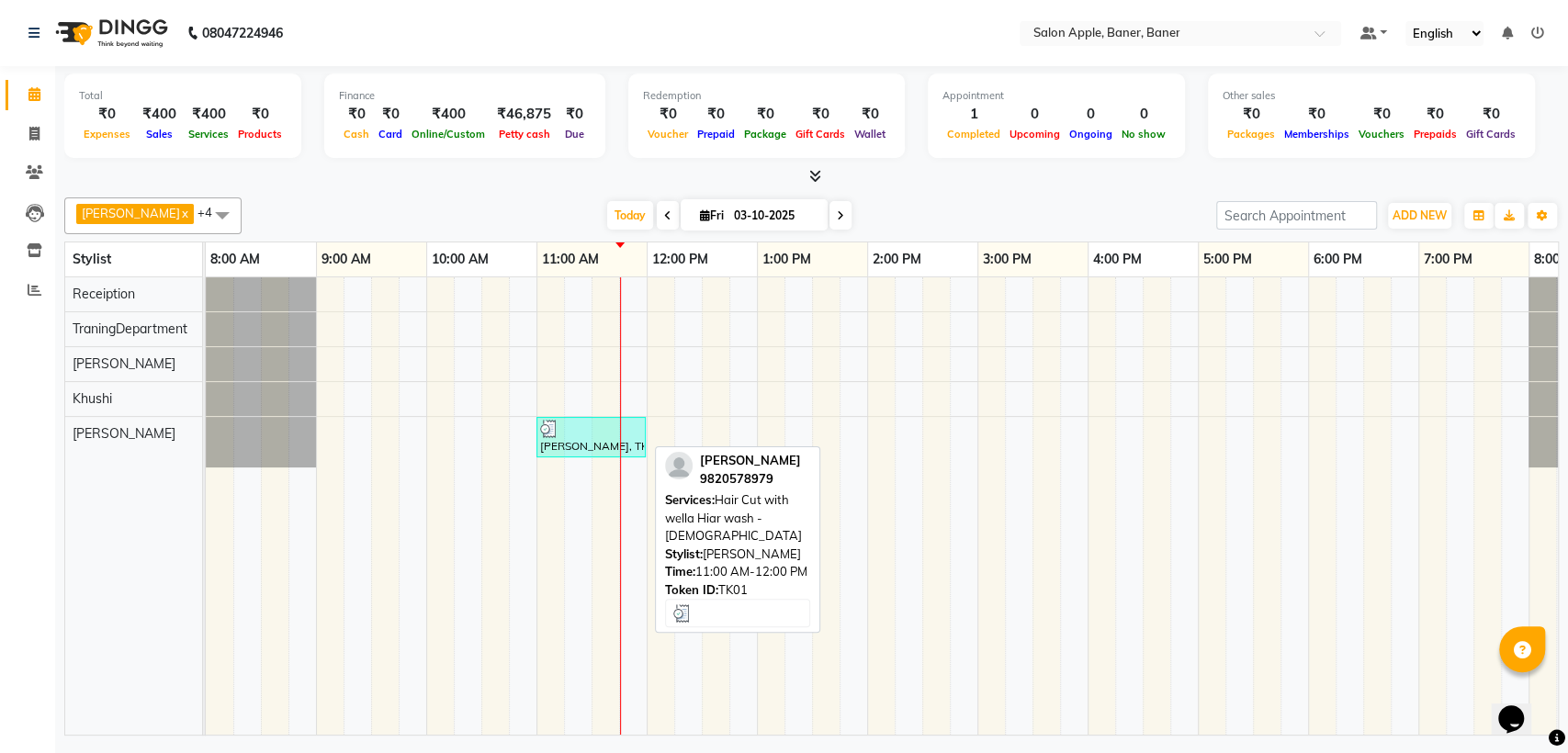
click at [572, 428] on div at bounding box center [591, 429] width 102 height 19
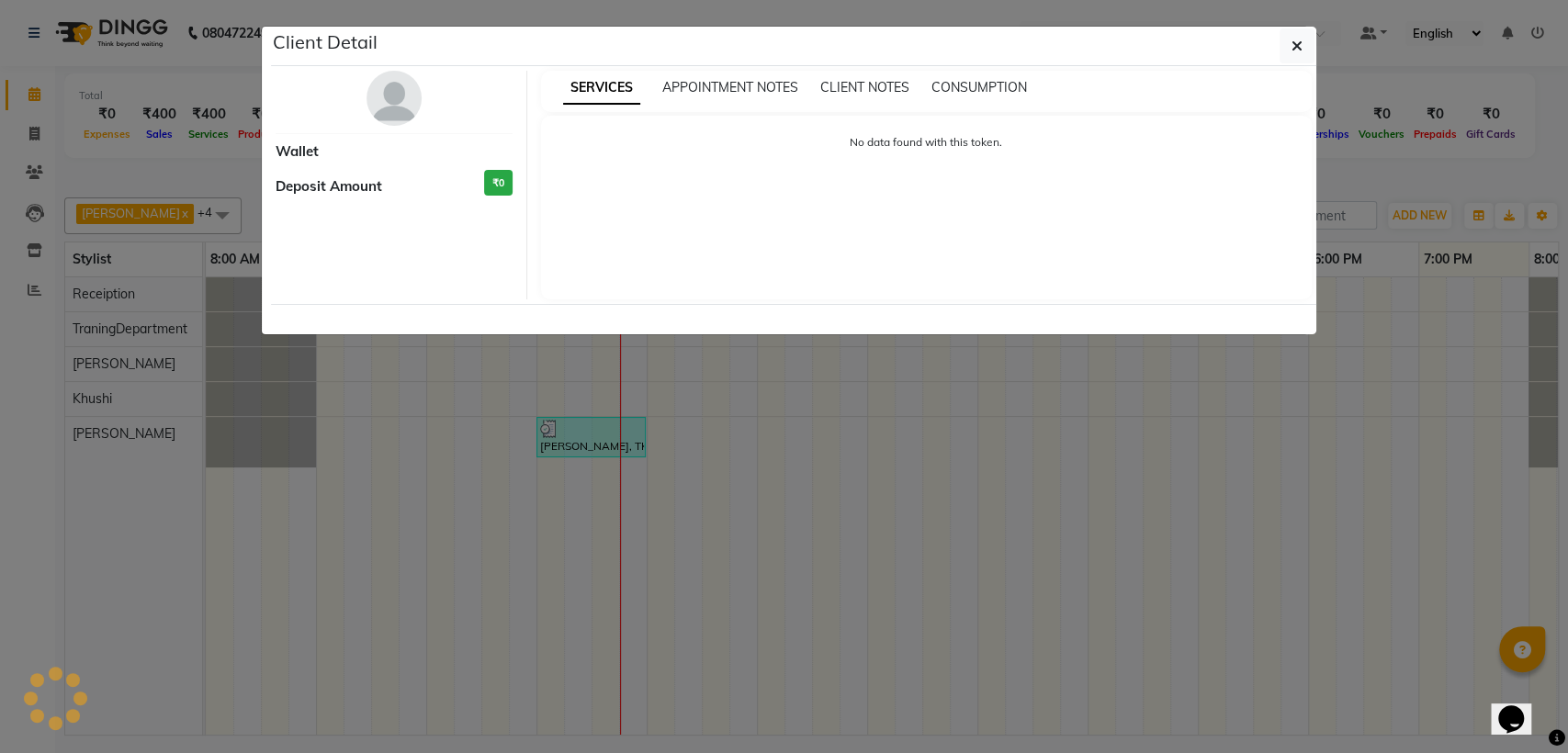
select select "3"
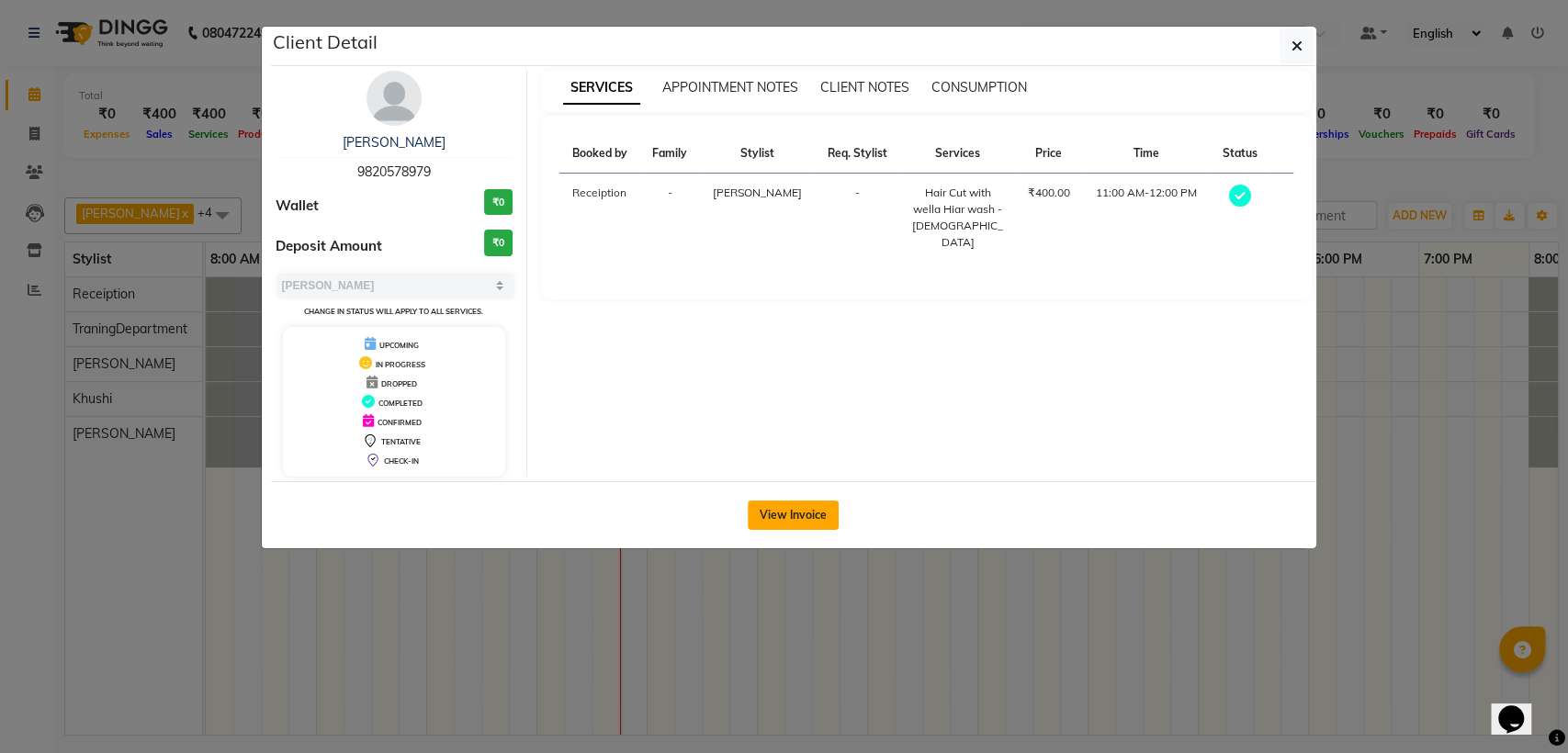
click at [803, 523] on button "View Invoice" at bounding box center [793, 514] width 91 height 29
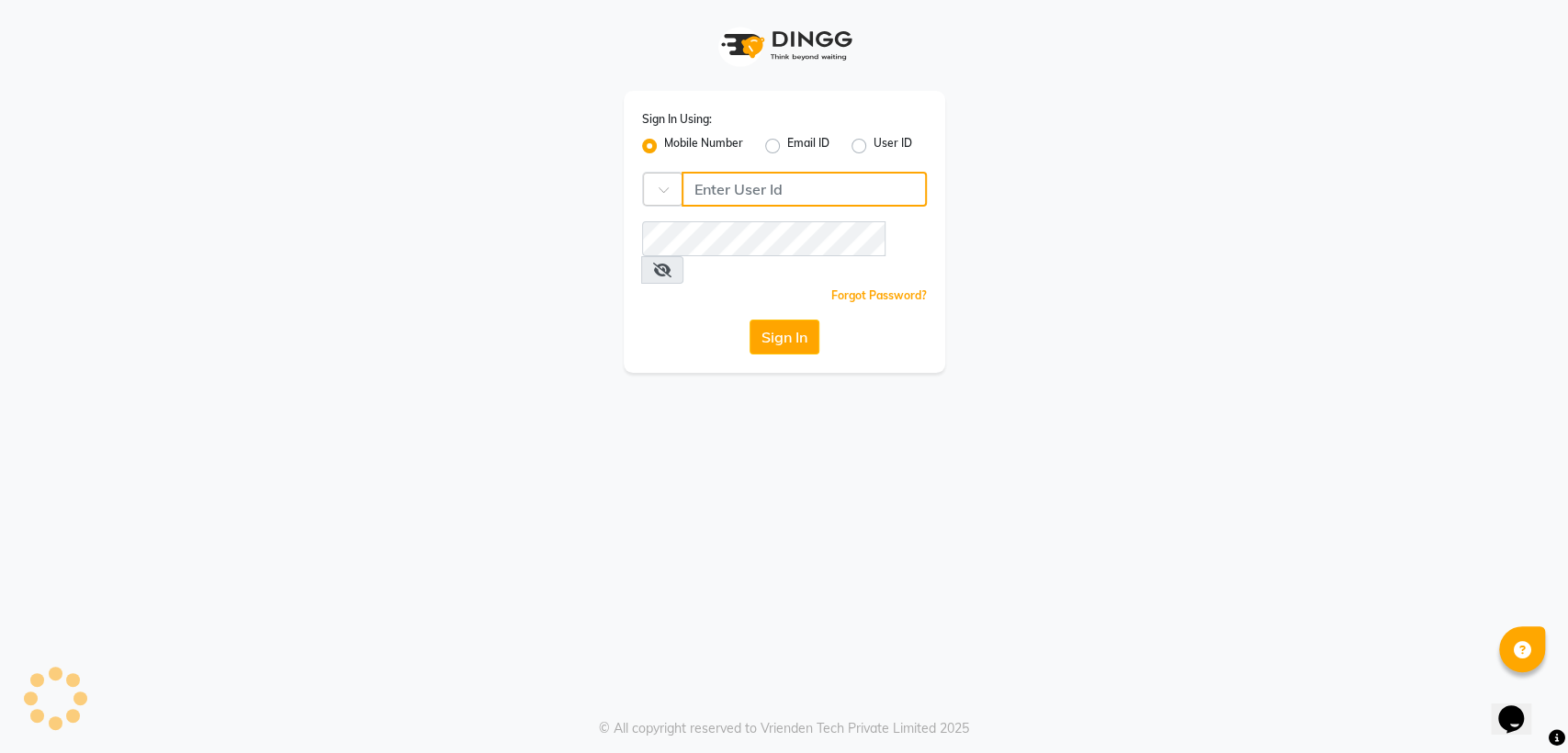
type input "8356041702"
